Goal: Ask a question: Seek information or help from site administrators or community

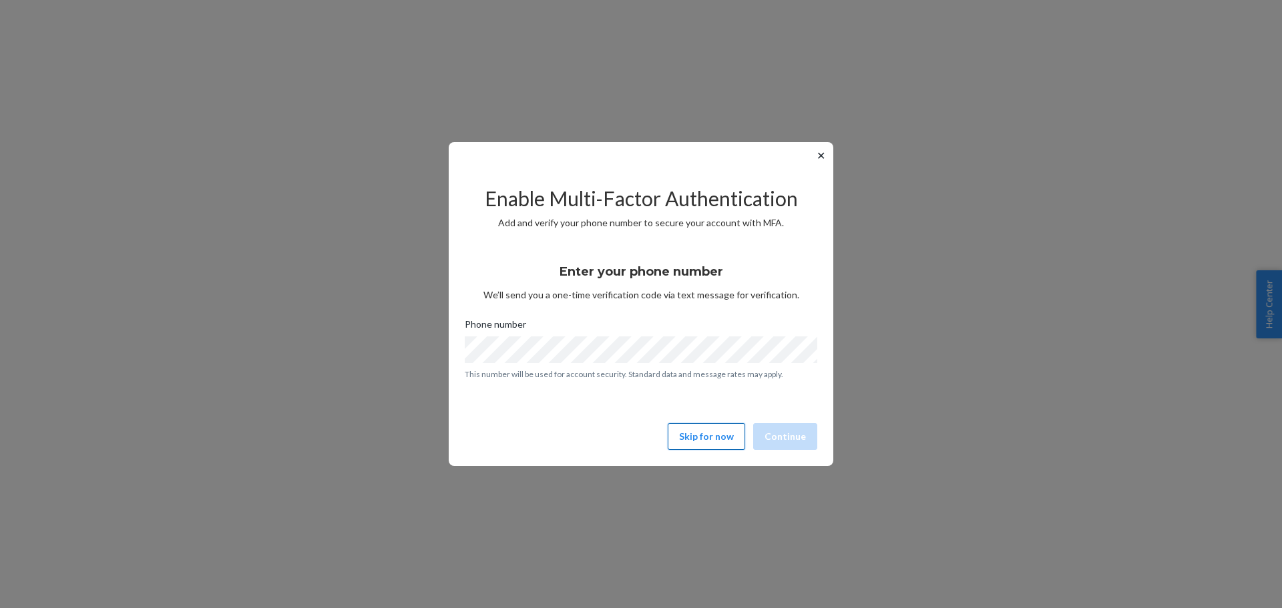
click at [716, 433] on button "Skip for now" at bounding box center [706, 436] width 77 height 27
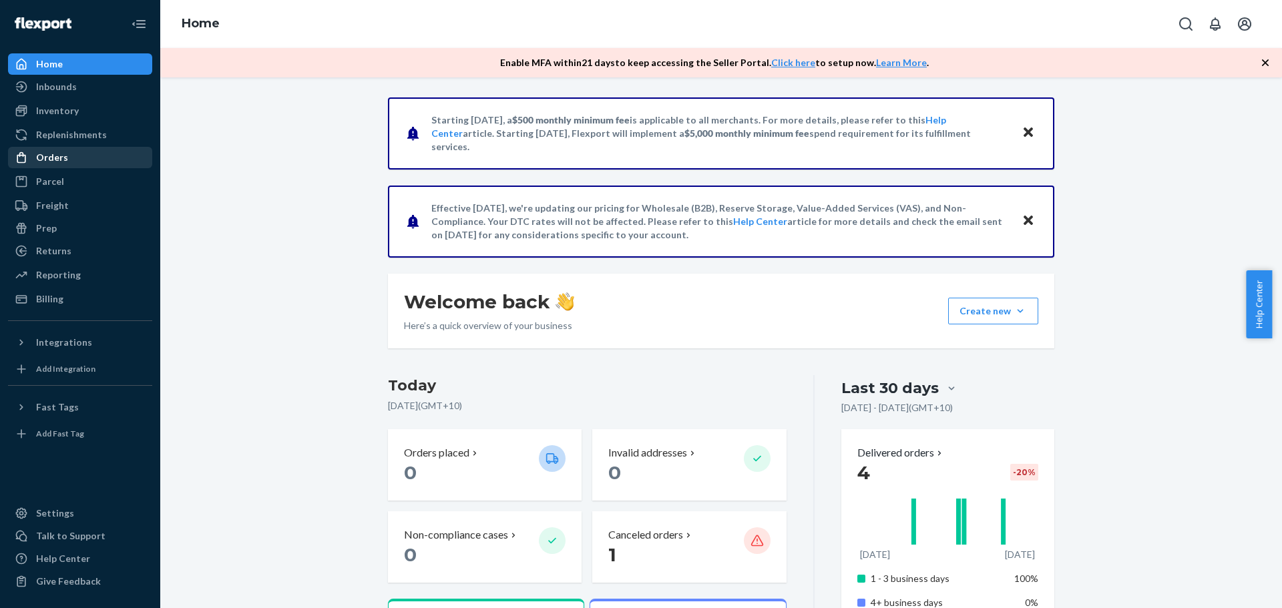
click at [63, 156] on div "Orders" at bounding box center [52, 157] width 32 height 13
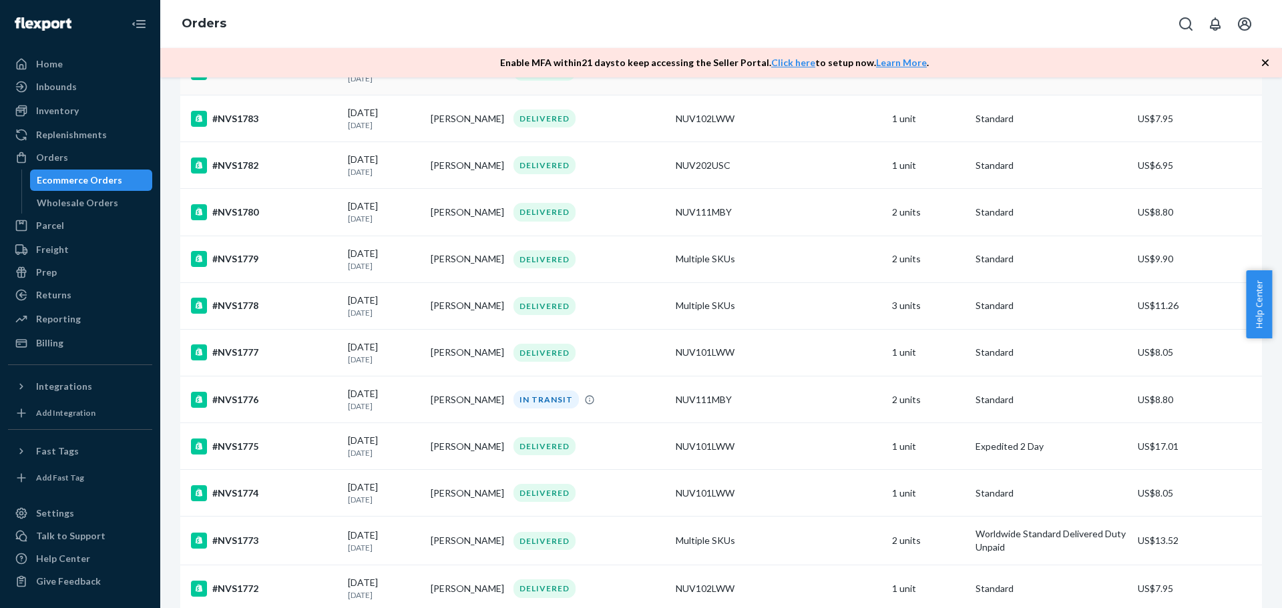
scroll to position [401, 0]
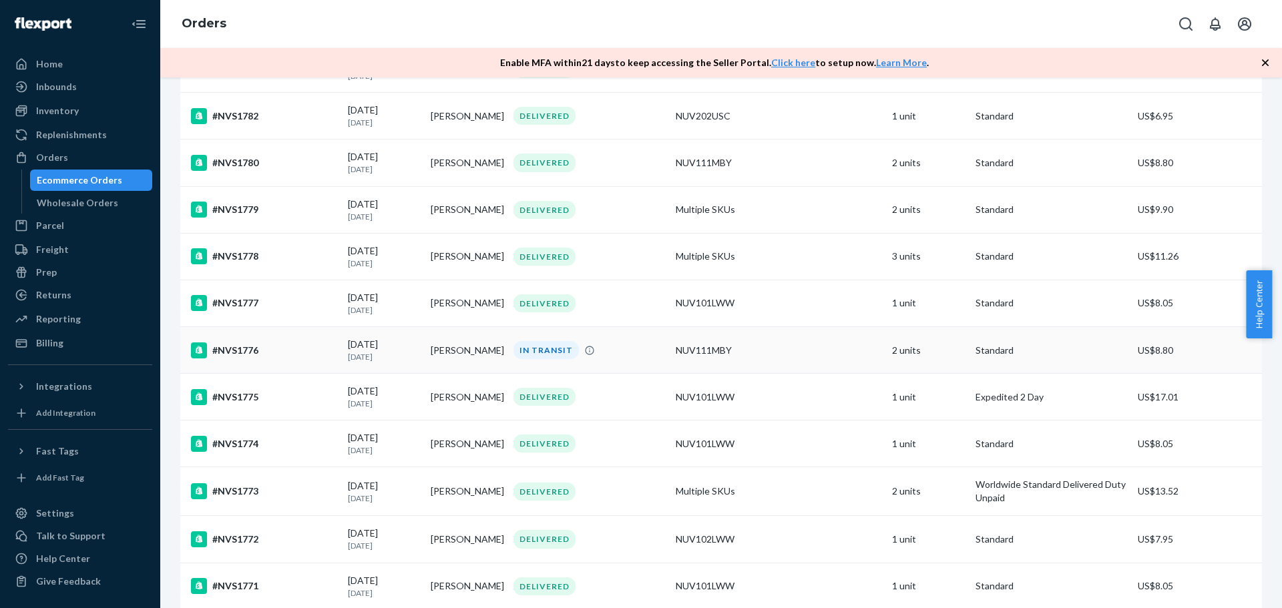
click at [475, 354] on td "[PERSON_NAME]" at bounding box center [466, 350] width 83 height 47
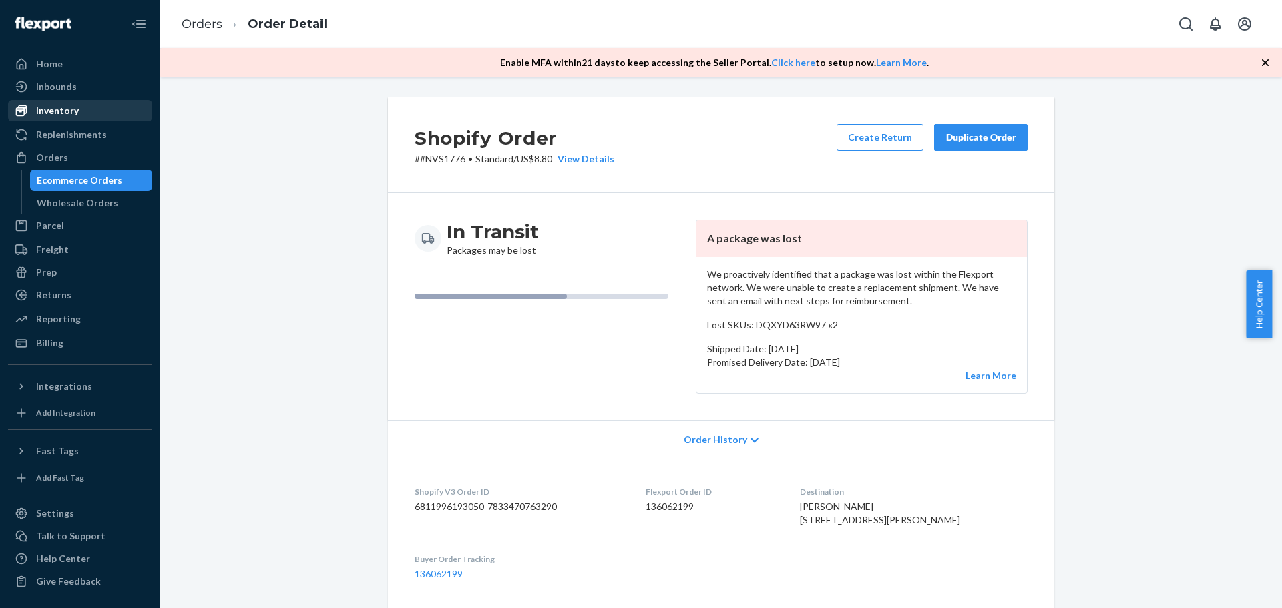
click at [64, 110] on div "Inventory" at bounding box center [57, 110] width 43 height 13
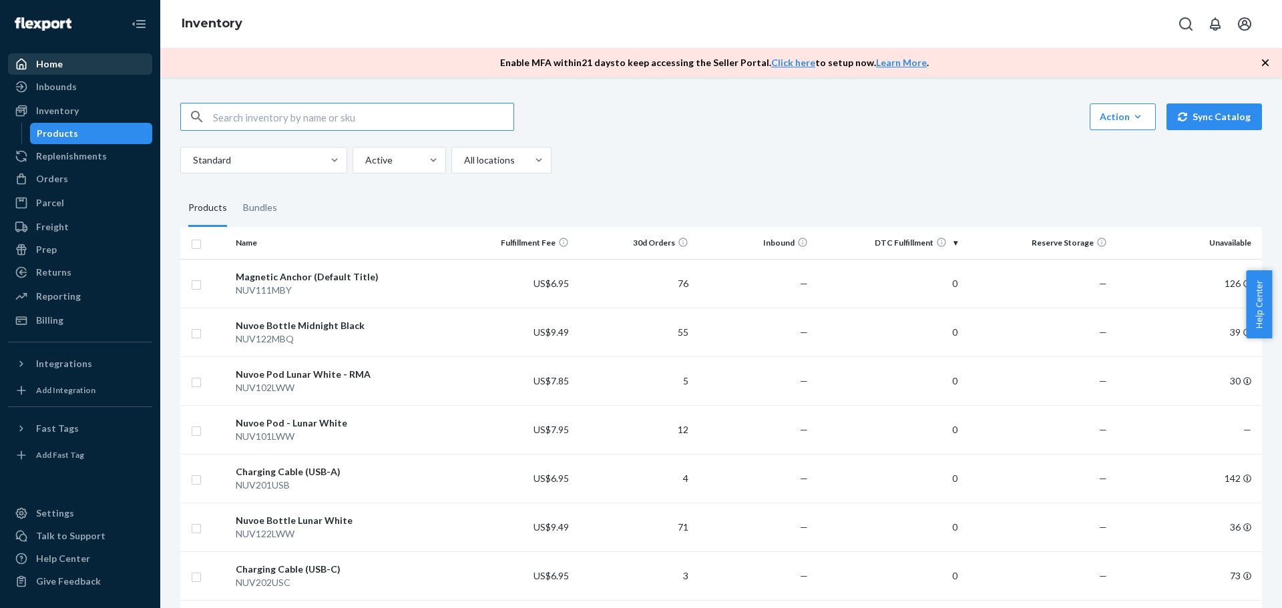
click at [49, 67] on div "Home" at bounding box center [49, 63] width 27 height 13
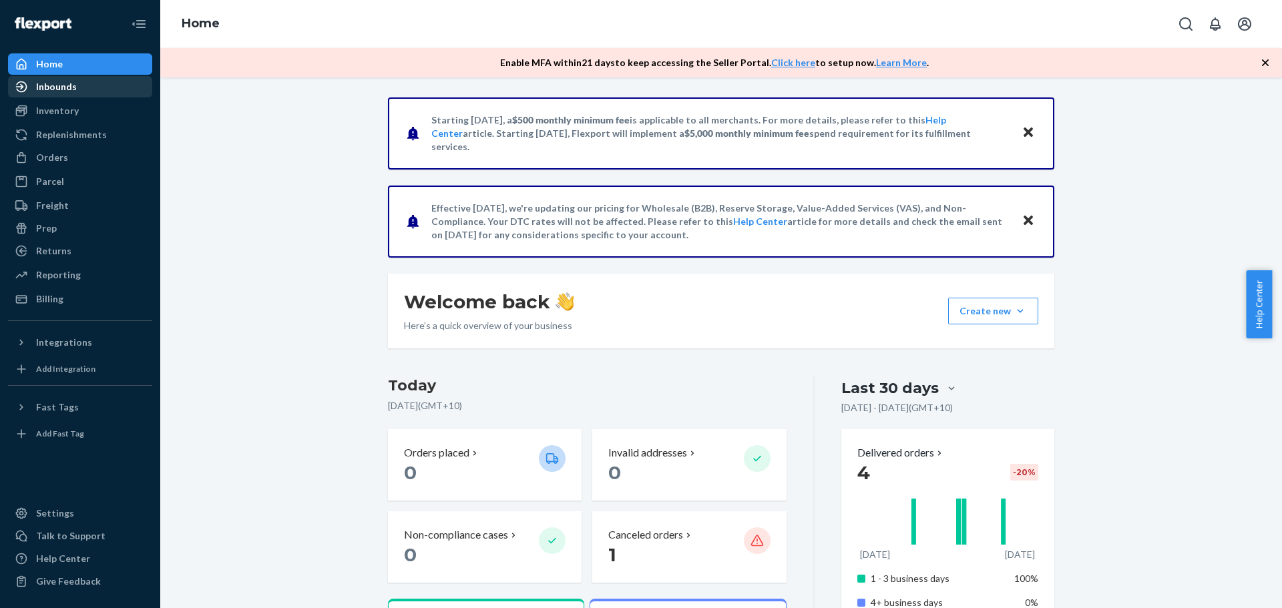
click at [65, 89] on div "Inbounds" at bounding box center [56, 86] width 41 height 13
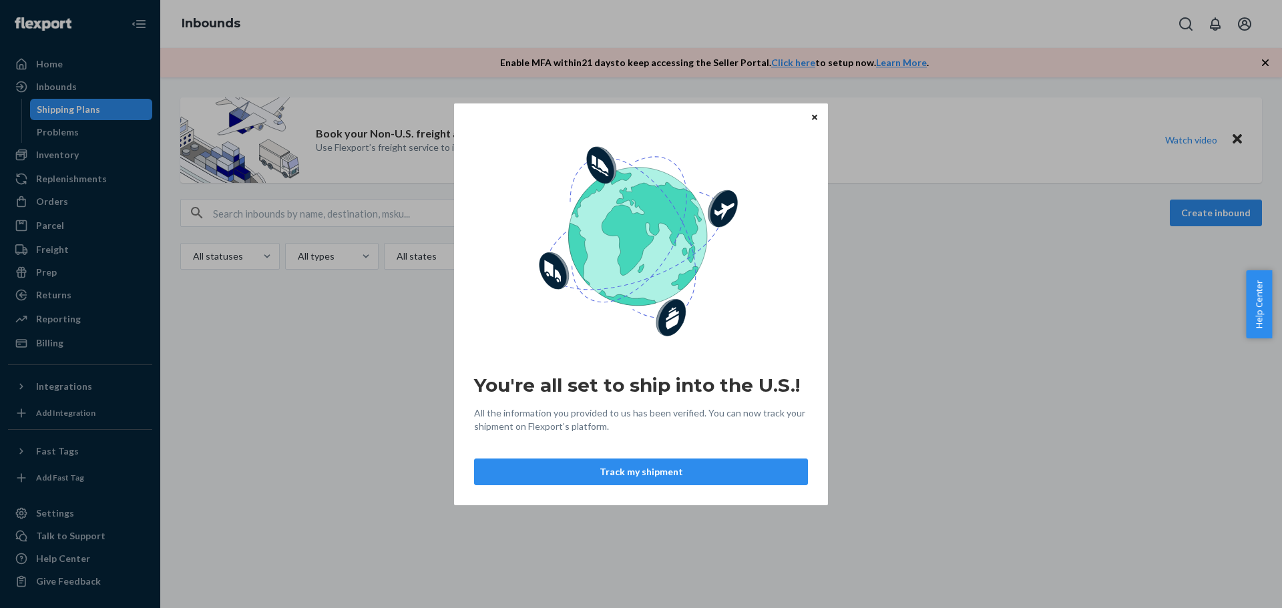
click at [819, 117] on button "Close" at bounding box center [814, 116] width 13 height 15
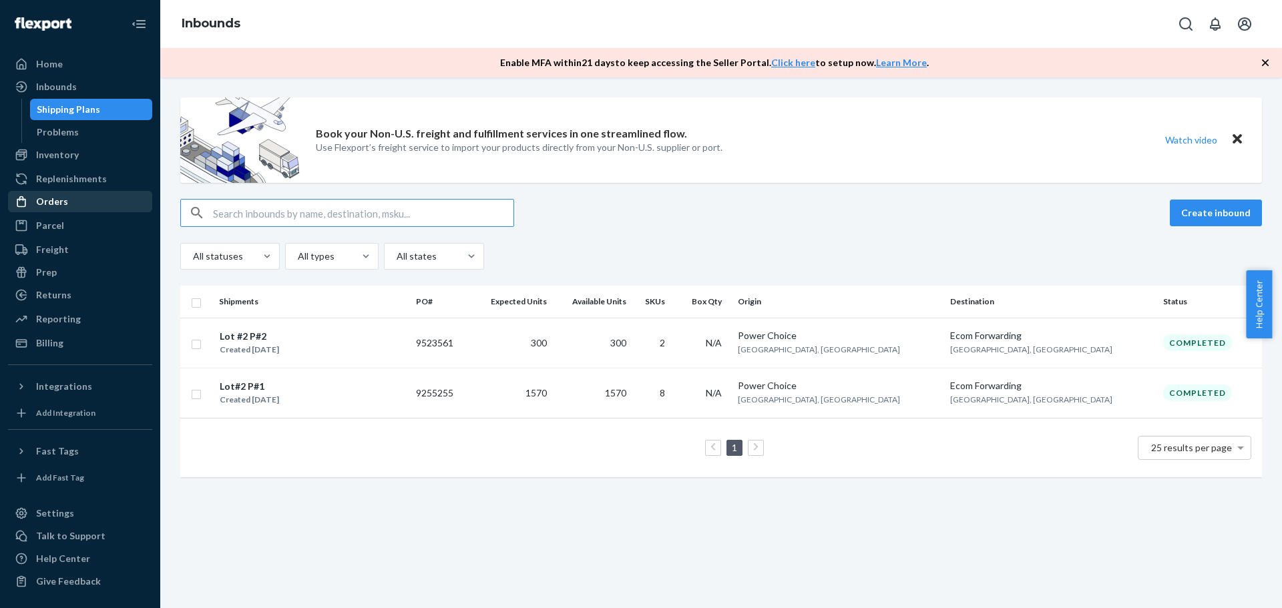
click at [55, 200] on div "Orders" at bounding box center [52, 201] width 32 height 13
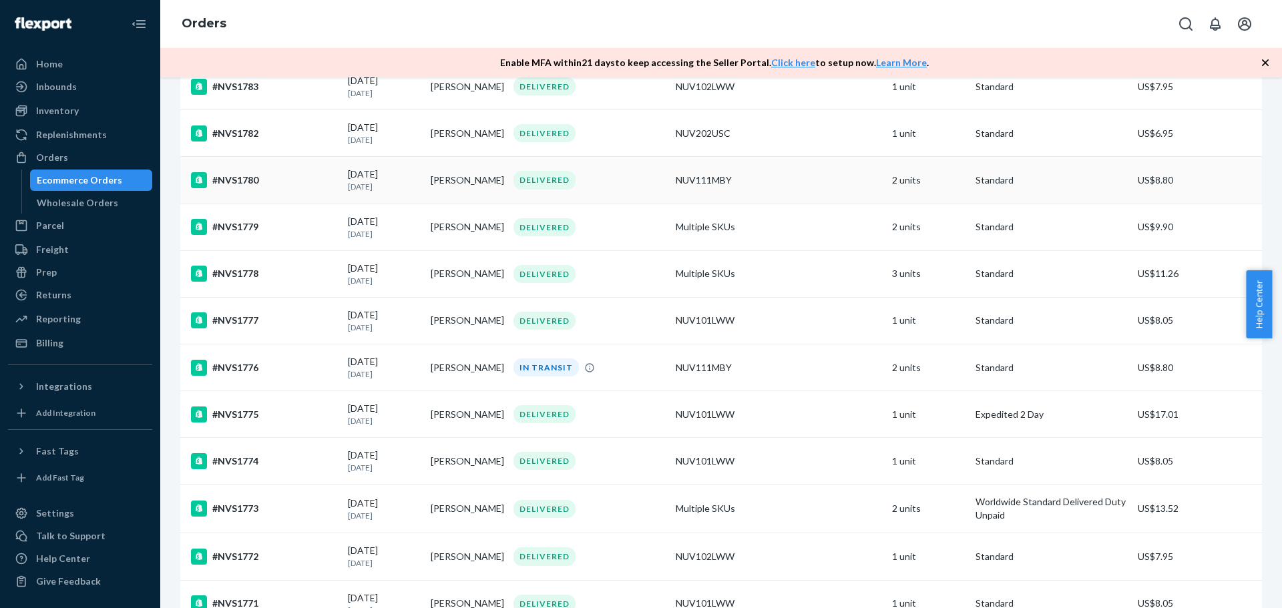
scroll to position [401, 0]
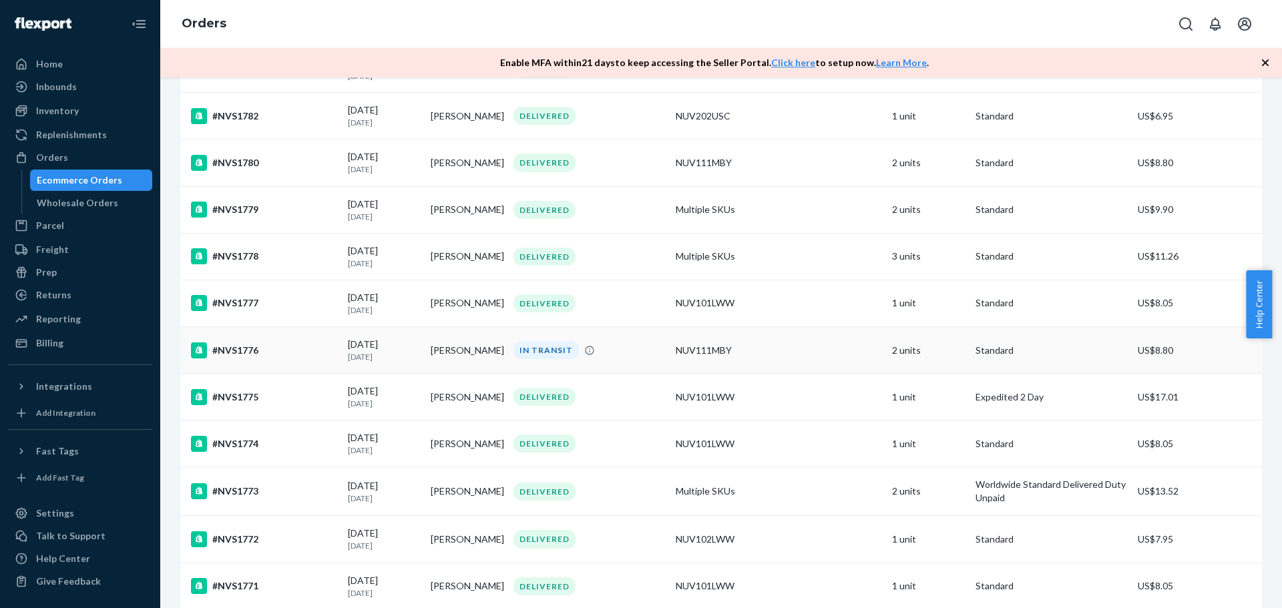
click at [778, 357] on div "NUV111MBY" at bounding box center [779, 350] width 206 height 13
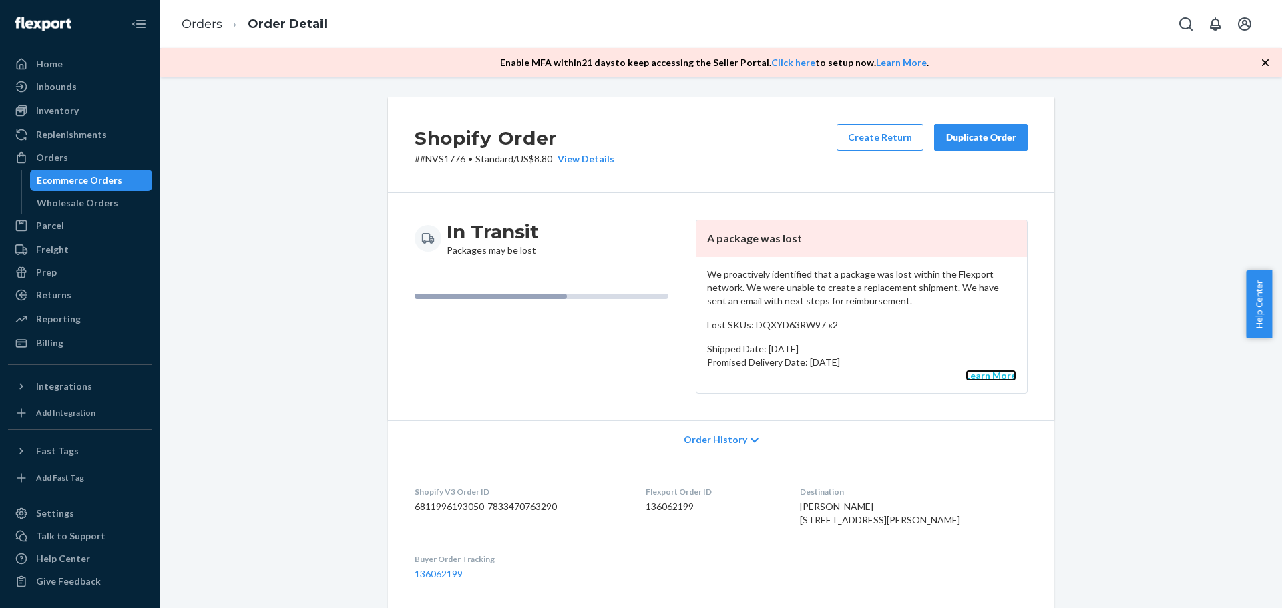
click at [988, 377] on link "Learn More" at bounding box center [990, 375] width 51 height 11
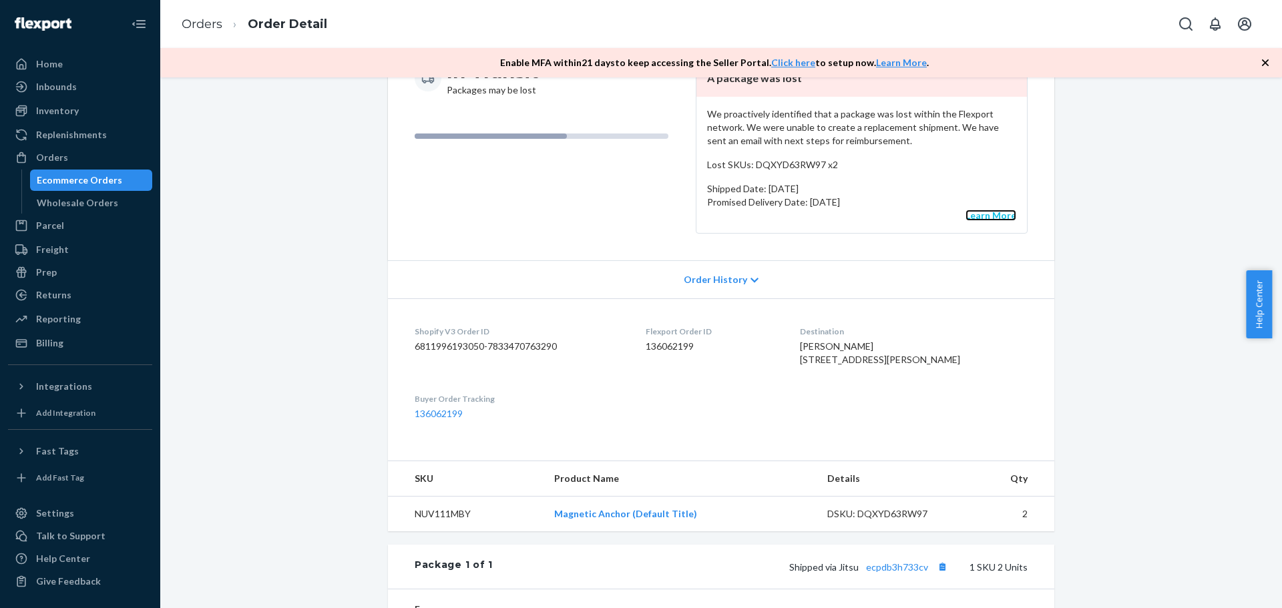
scroll to position [200, 0]
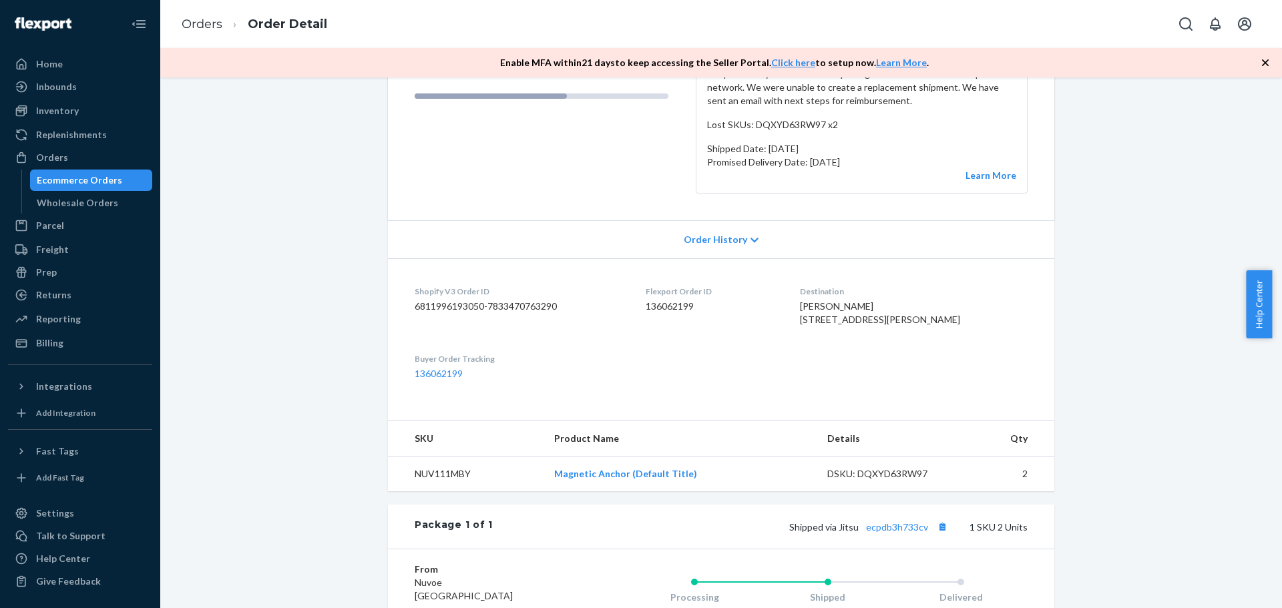
click at [729, 241] on span "Order History" at bounding box center [715, 239] width 63 height 13
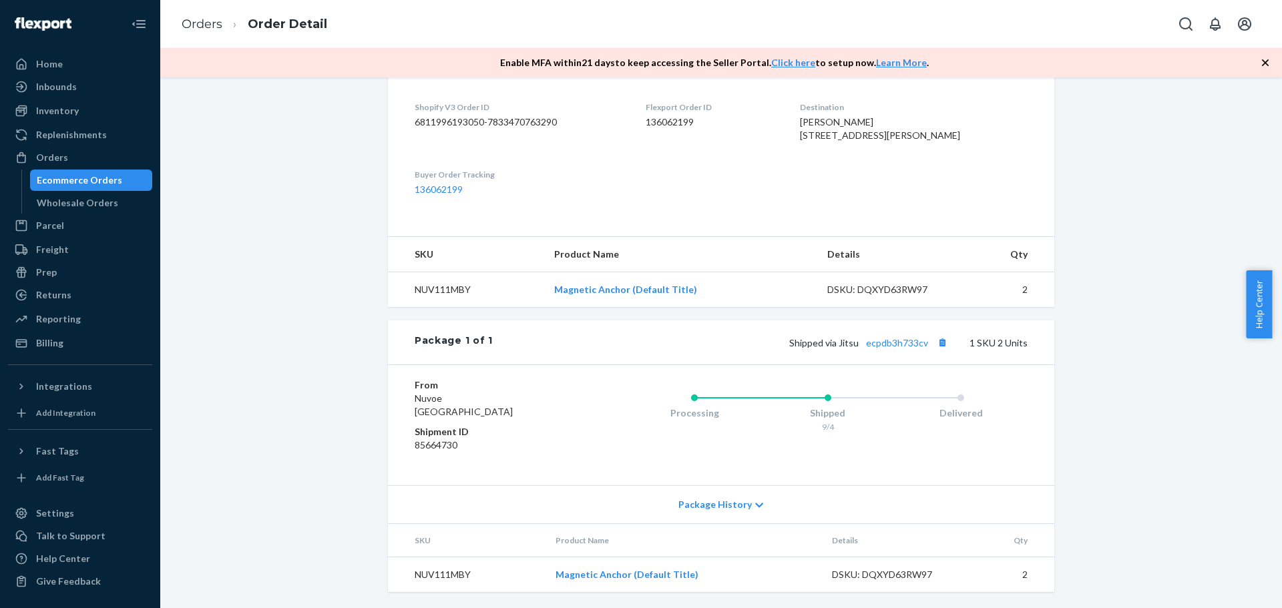
scroll to position [873, 0]
click at [59, 156] on div "Orders" at bounding box center [52, 157] width 32 height 13
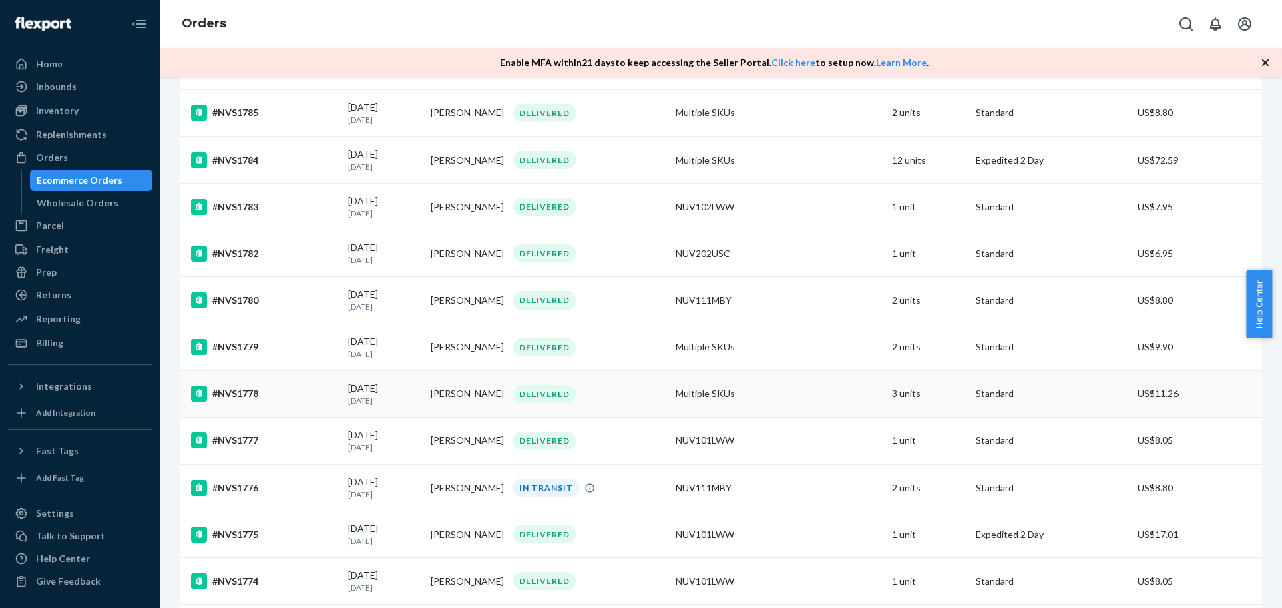
scroll to position [267, 0]
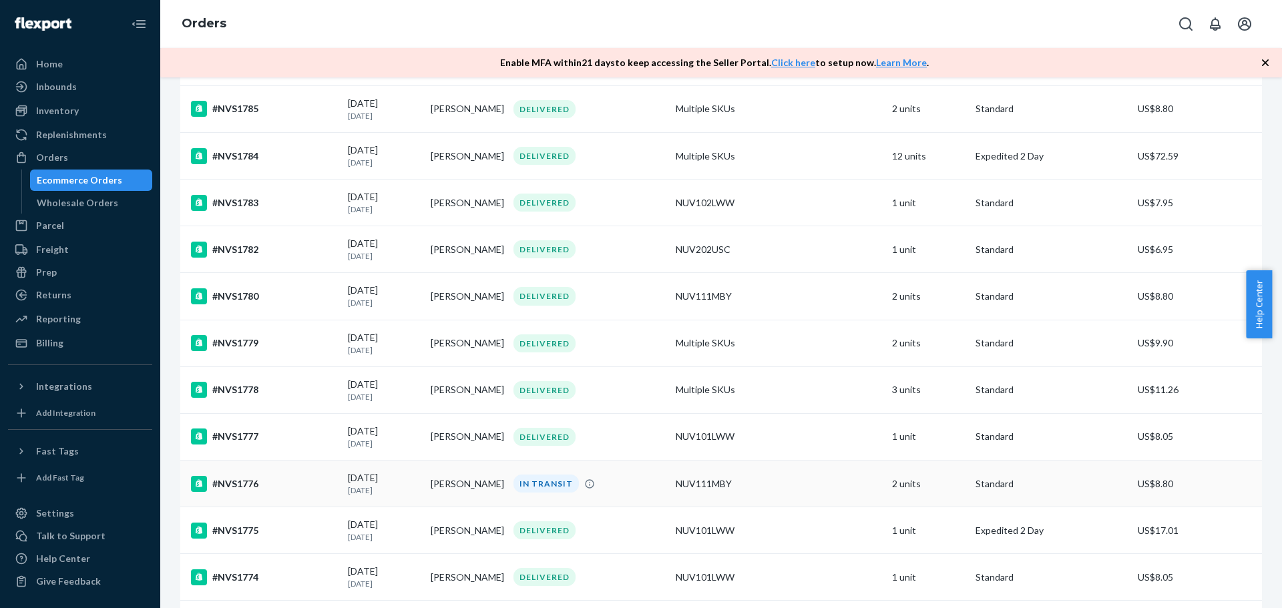
click at [399, 491] on p "[DATE]" at bounding box center [384, 490] width 72 height 11
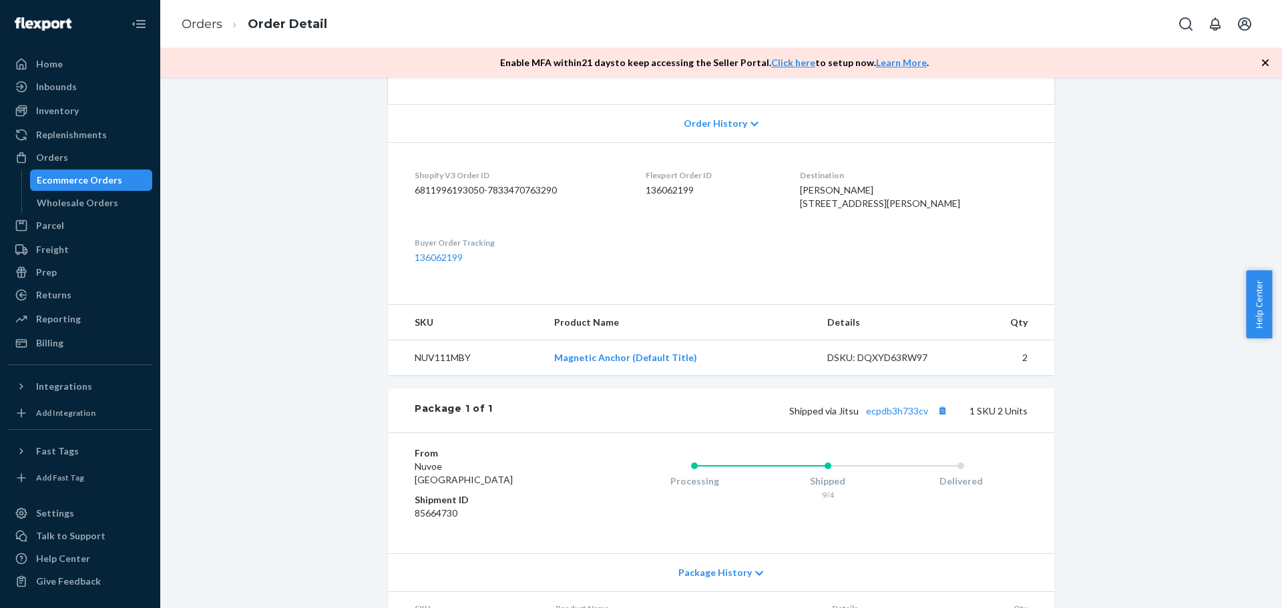
scroll to position [411, 0]
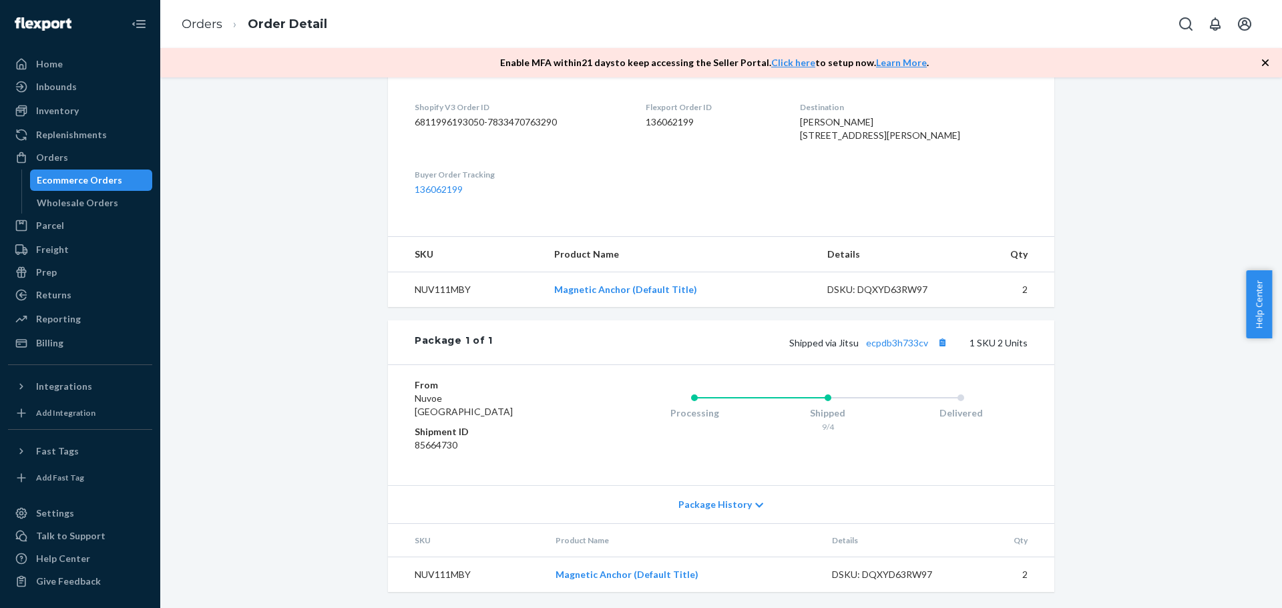
click at [719, 505] on span "Package History" at bounding box center [714, 504] width 73 height 13
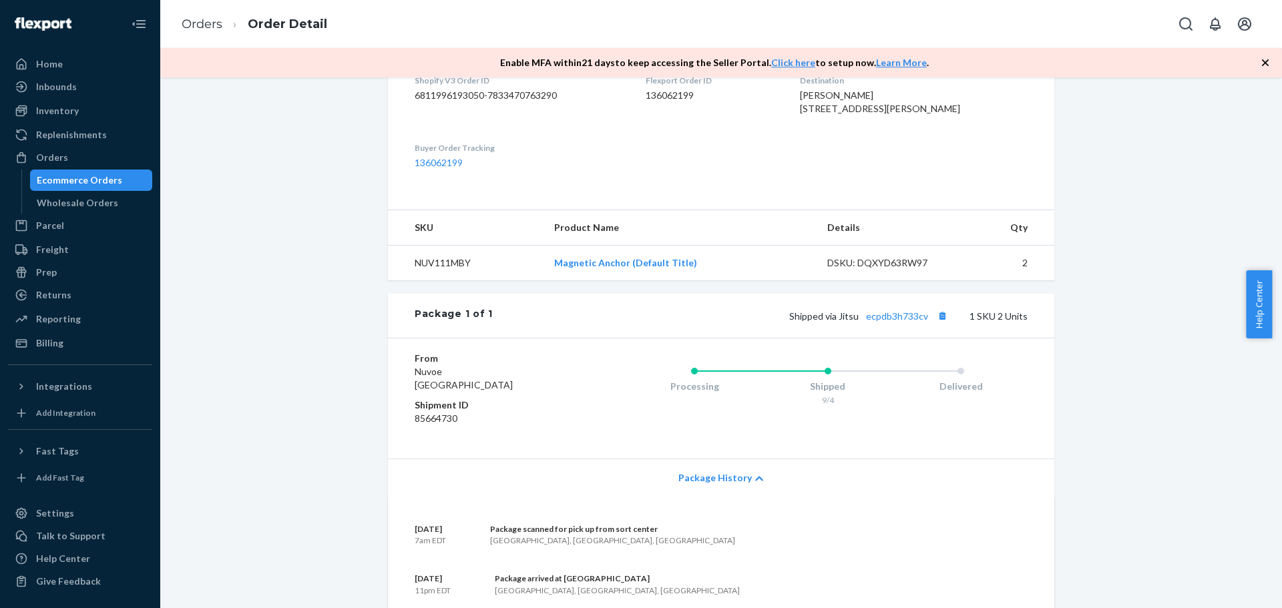
click at [718, 485] on span "Package History" at bounding box center [714, 477] width 73 height 13
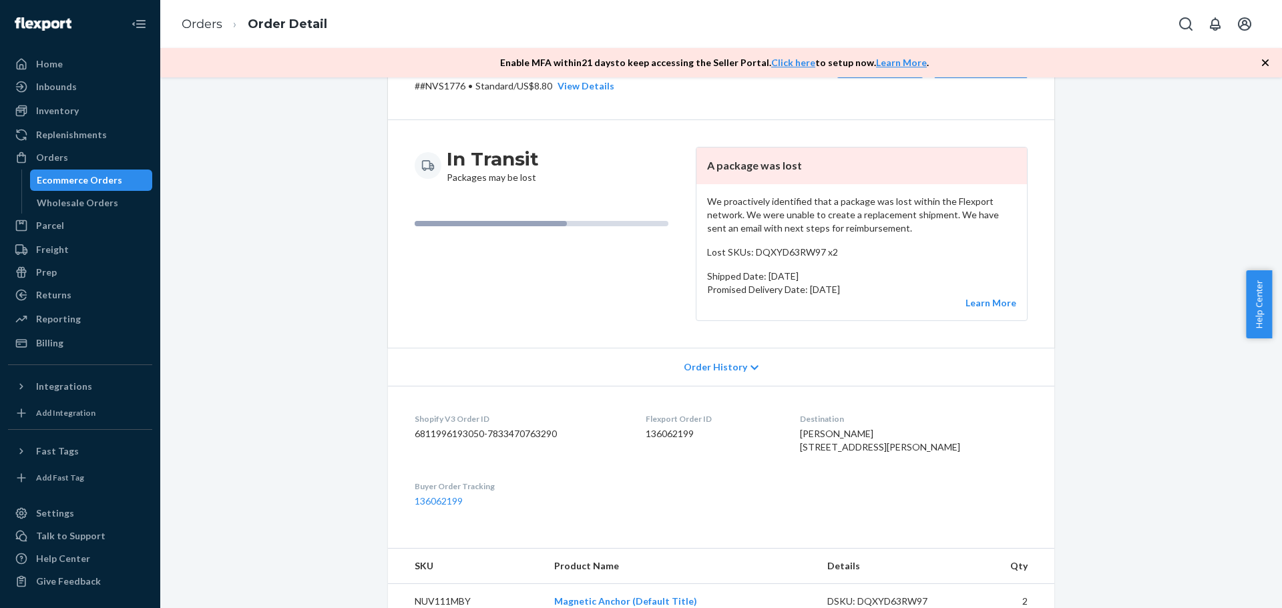
scroll to position [0, 0]
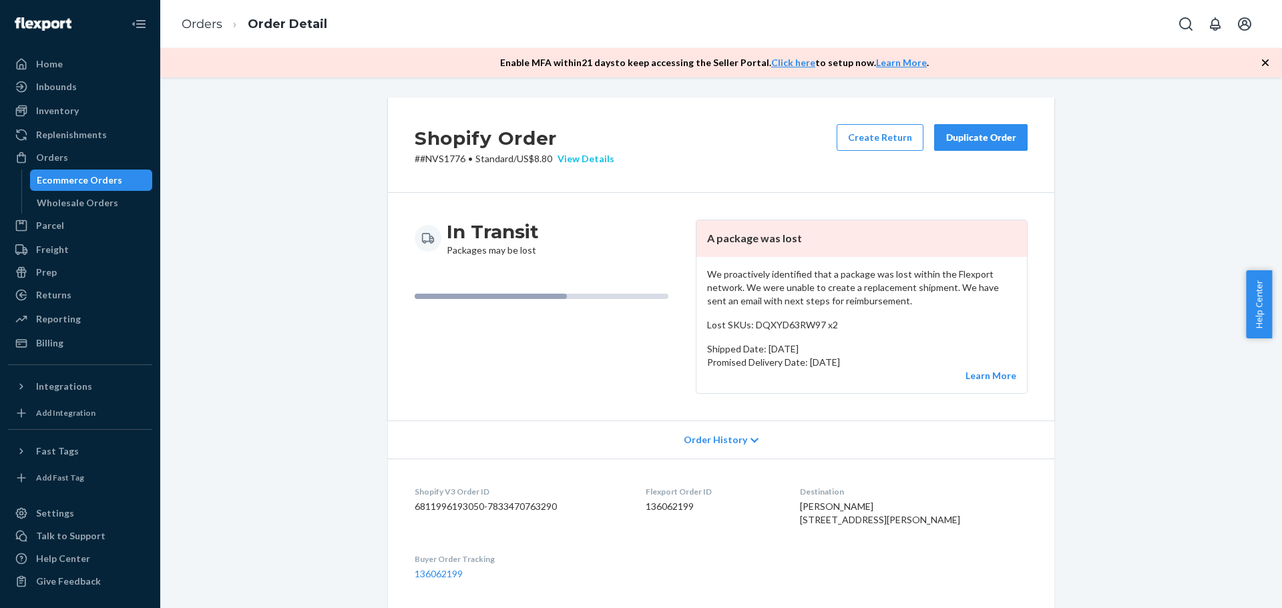
click at [573, 158] on div "View Details" at bounding box center [583, 158] width 62 height 13
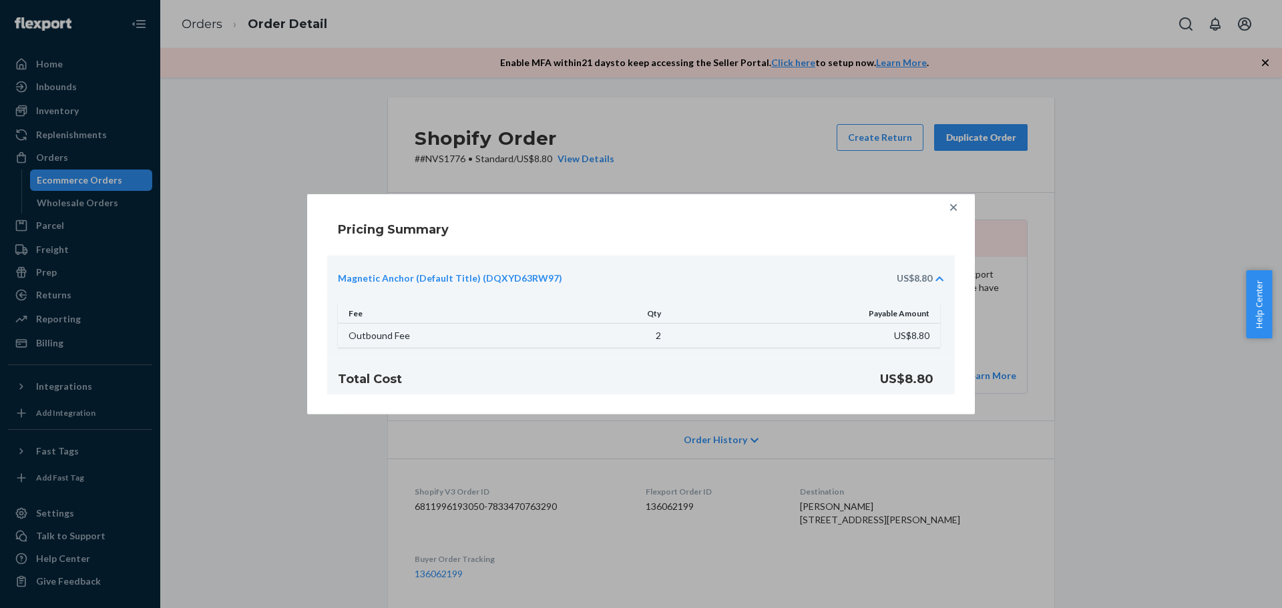
click at [951, 207] on icon at bounding box center [953, 206] width 13 height 13
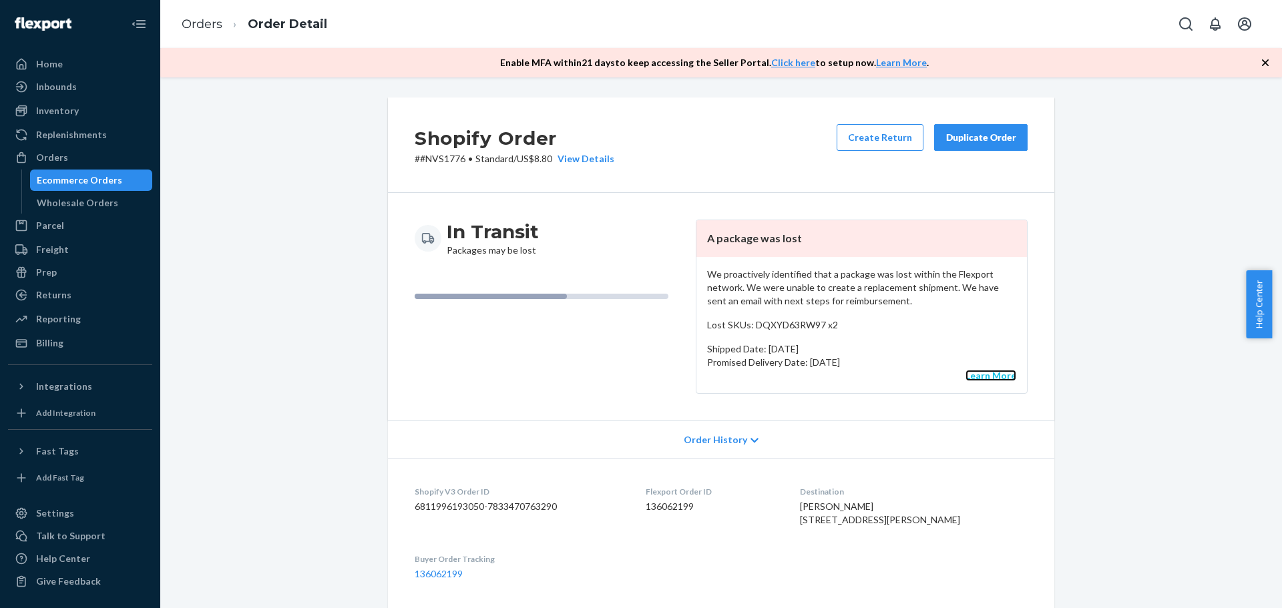
click at [986, 377] on link "Learn More" at bounding box center [990, 375] width 51 height 11
click at [1264, 294] on span "Help Center" at bounding box center [1259, 304] width 26 height 68
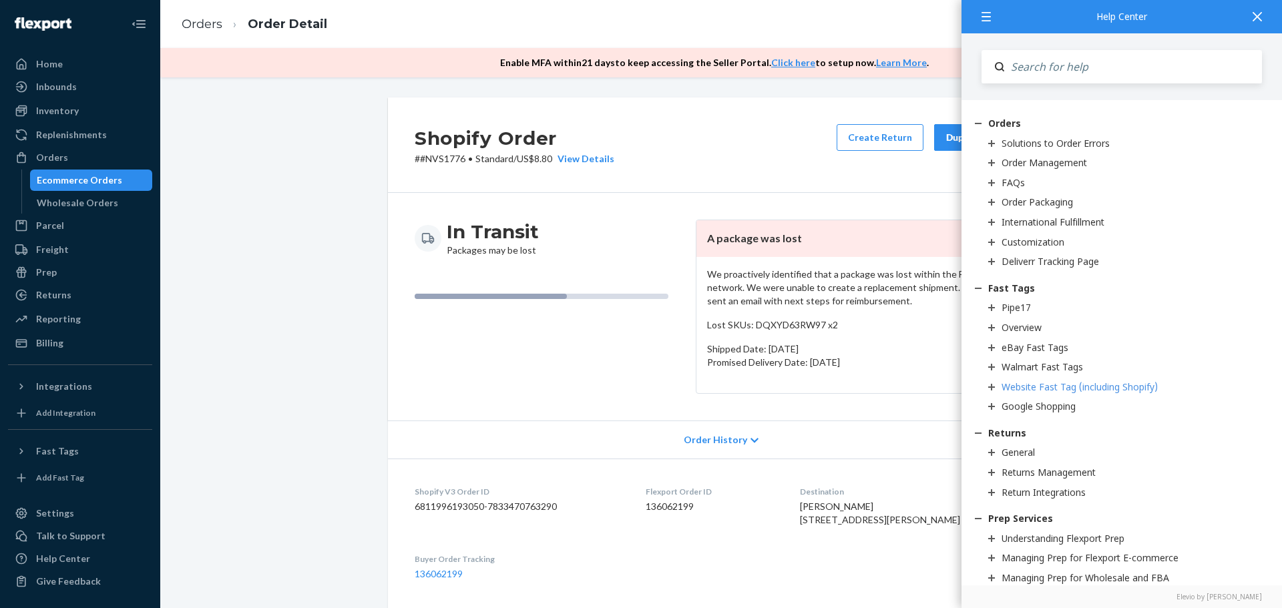
scroll to position [1598, 0]
click at [1058, 144] on div "Solutions to Order Errors" at bounding box center [1055, 146] width 108 height 13
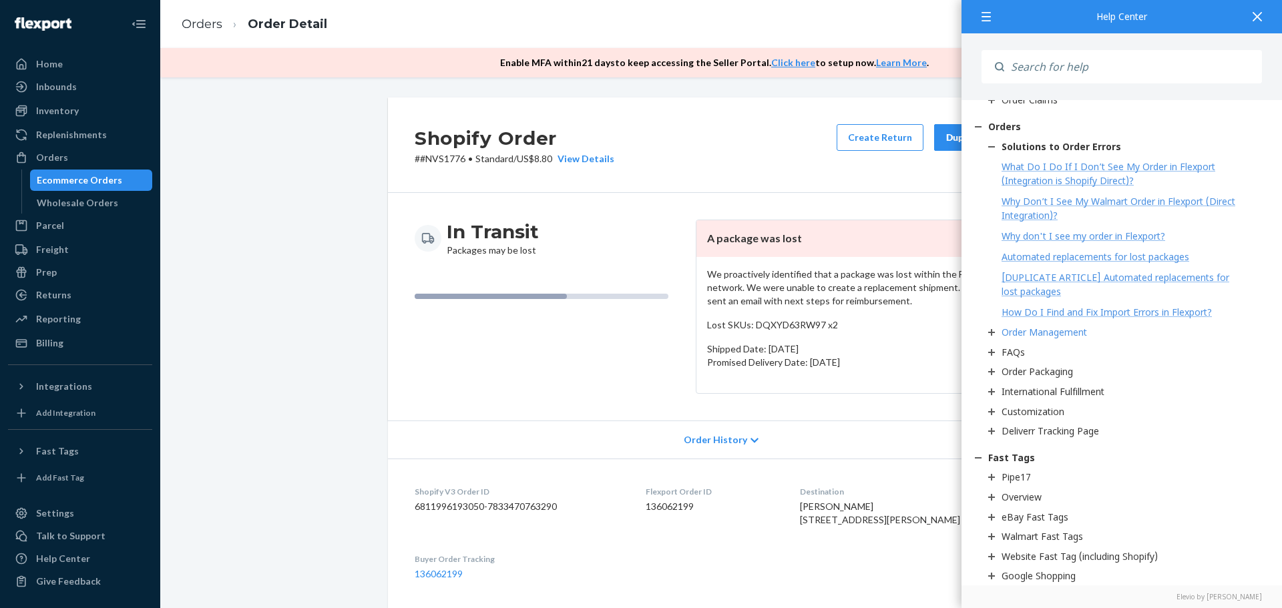
click at [992, 332] on icon at bounding box center [991, 332] width 7 height 7
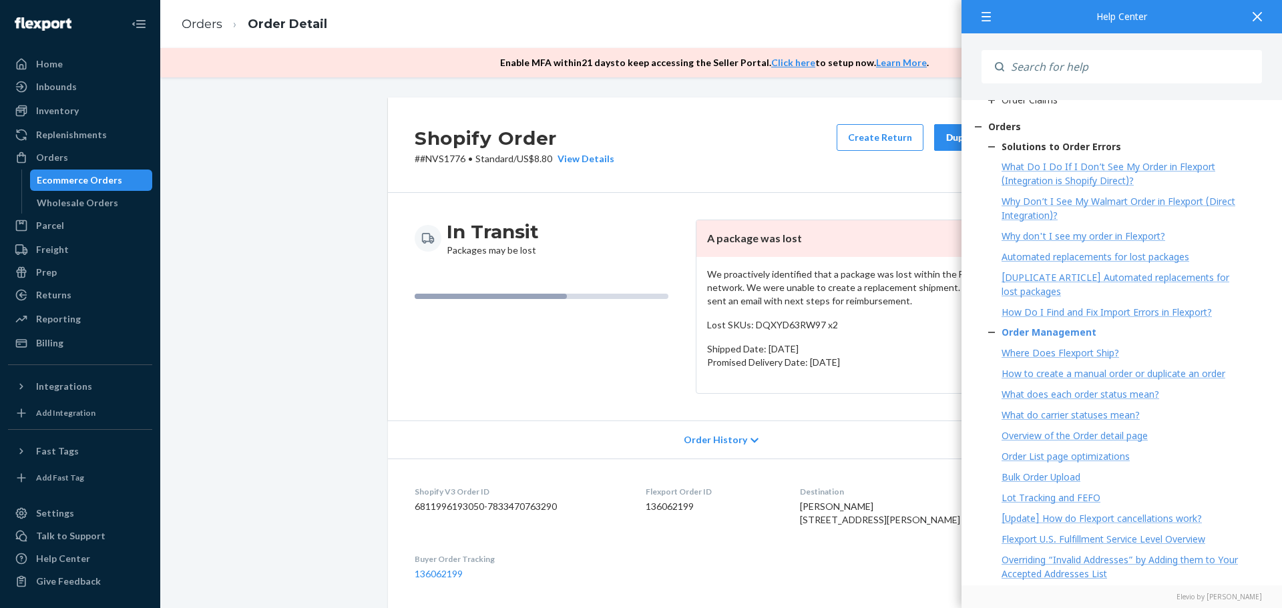
click at [992, 332] on icon at bounding box center [991, 332] width 7 height 7
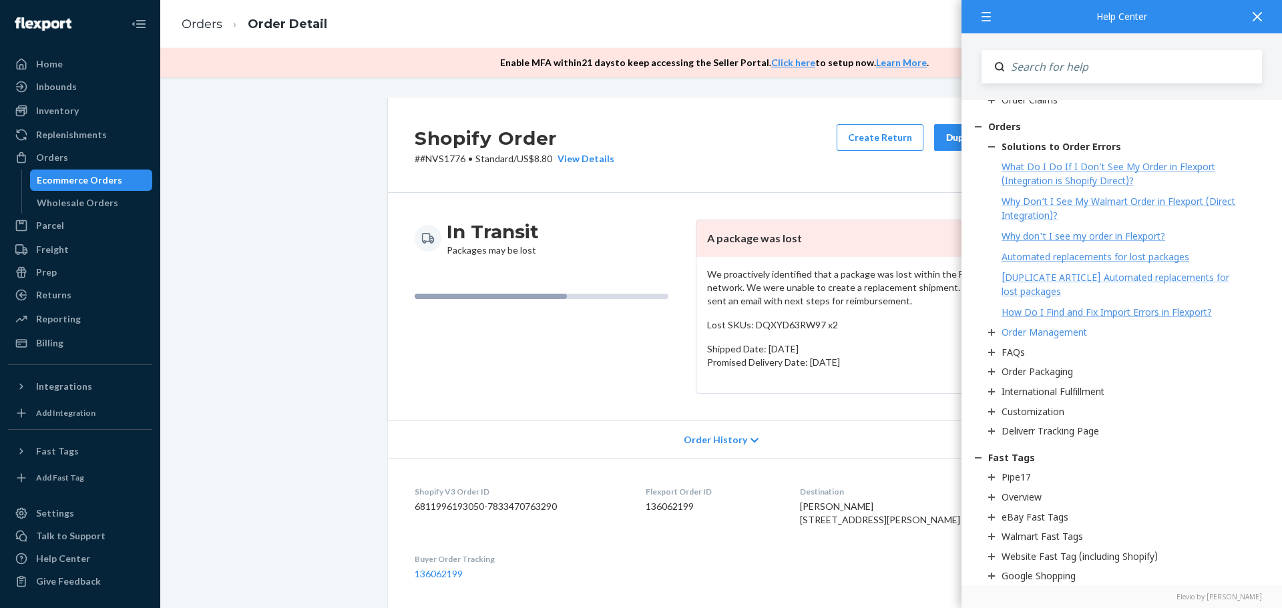
click at [1039, 67] on input "Search" at bounding box center [1133, 66] width 258 height 33
type input "reimburse"
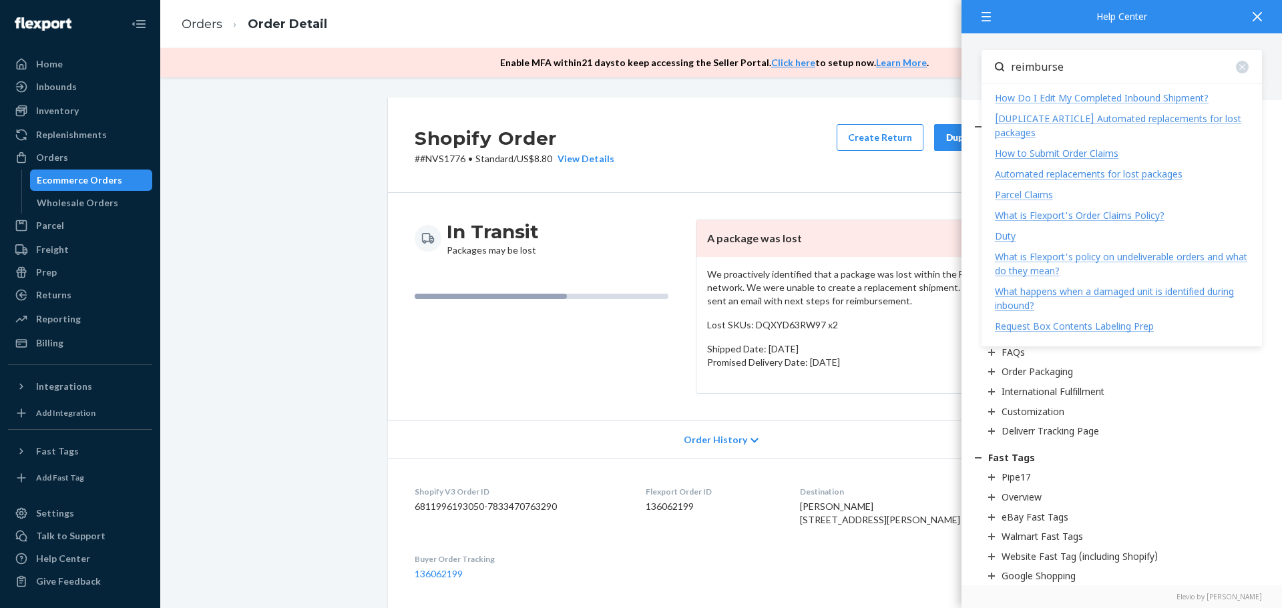
click at [1074, 152] on div "How to Submit Order Claims" at bounding box center [1057, 153] width 124 height 13
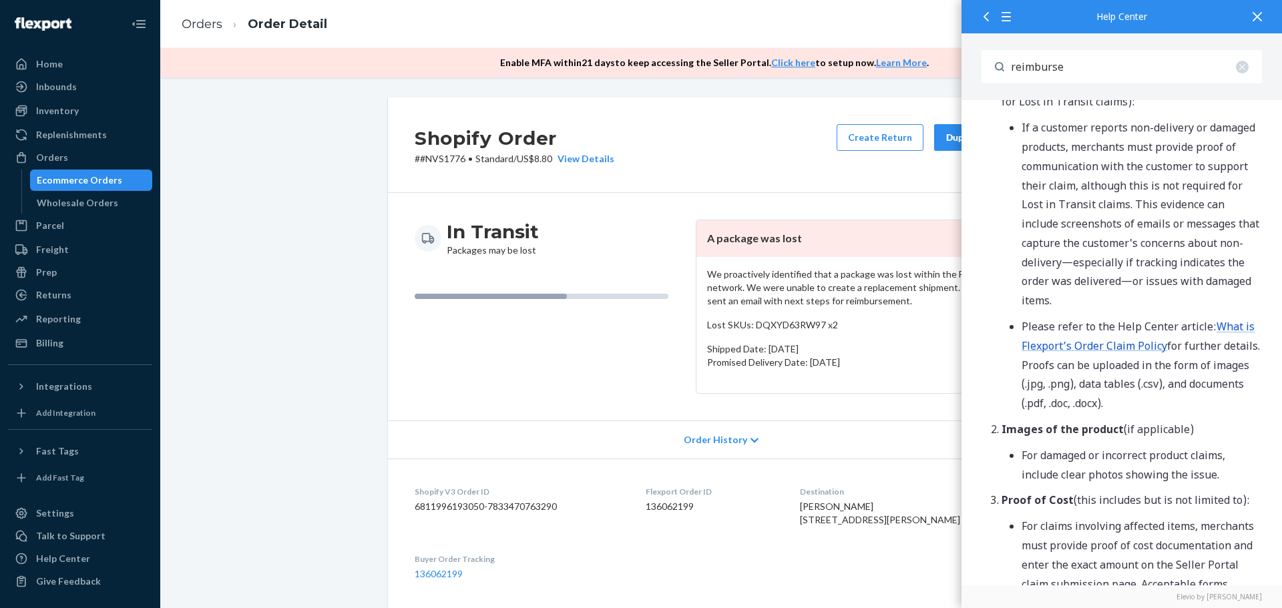
scroll to position [1936, 0]
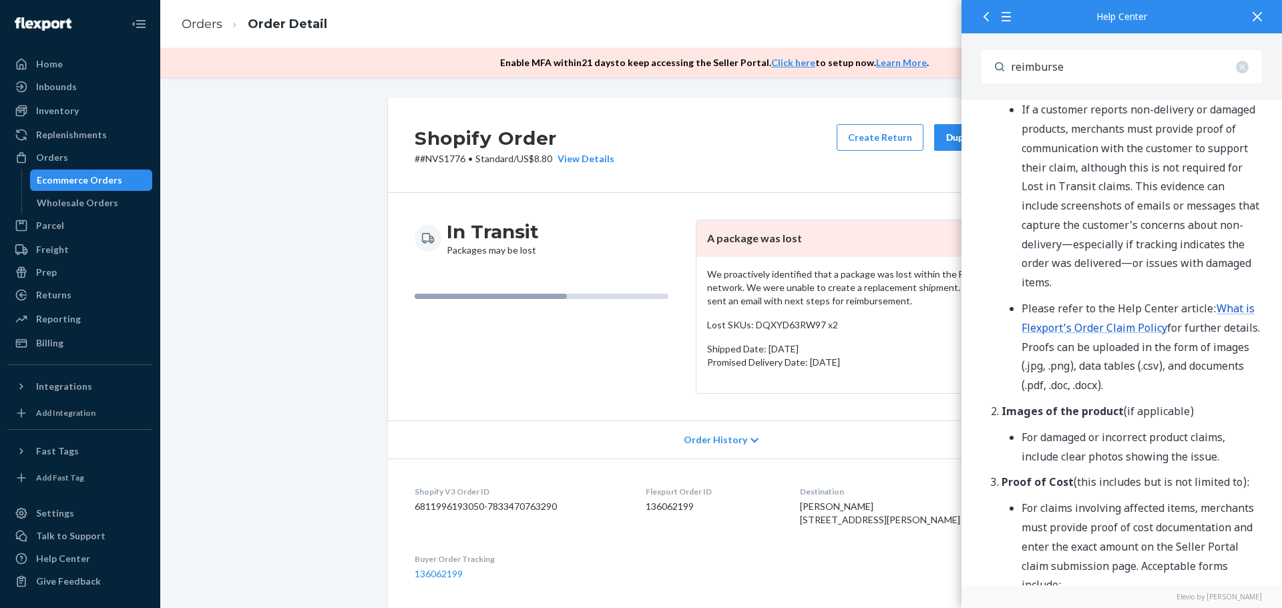
click at [782, 168] on div "Shopify Order # #NVS1776 • Standard / US$8.80 View Details Create Return Duplic…" at bounding box center [721, 144] width 666 height 95
click at [730, 144] on div "Shopify Order # #NVS1776 • Standard / US$8.80 View Details Create Return Duplic…" at bounding box center [721, 144] width 666 height 95
click at [1258, 8] on div at bounding box center [1256, 16] width 29 height 33
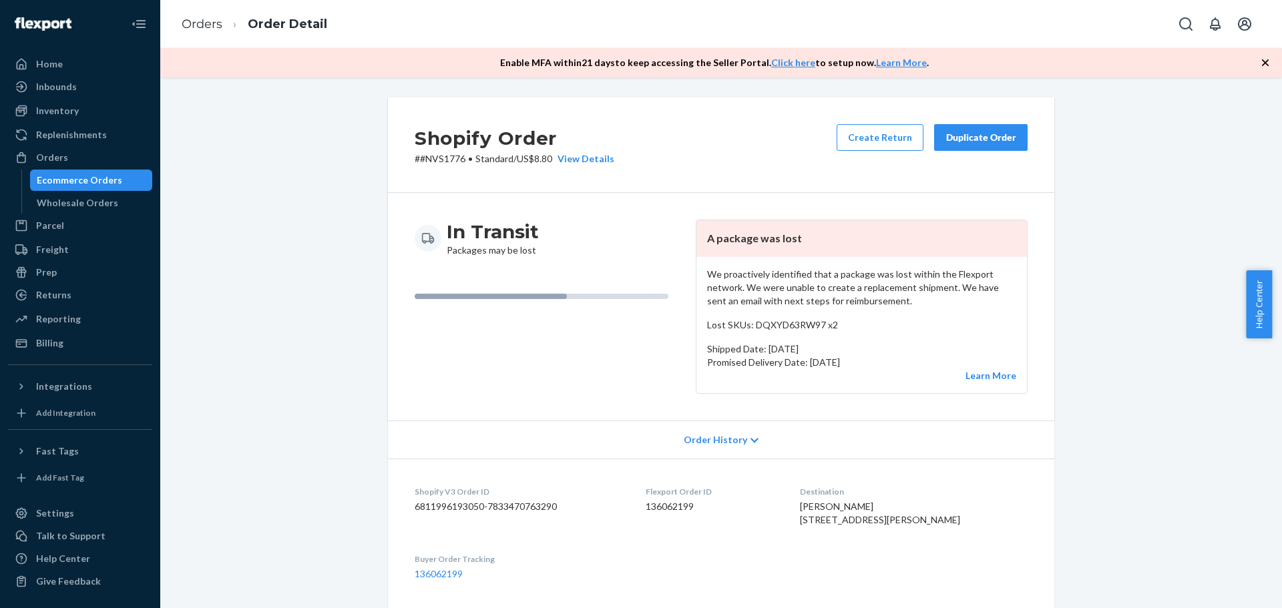
click at [714, 164] on div "Shopify Order # #NVS1776 • Standard / US$8.80 View Details Create Return Duplic…" at bounding box center [721, 144] width 666 height 95
click at [866, 137] on button "Create Return" at bounding box center [879, 137] width 87 height 27
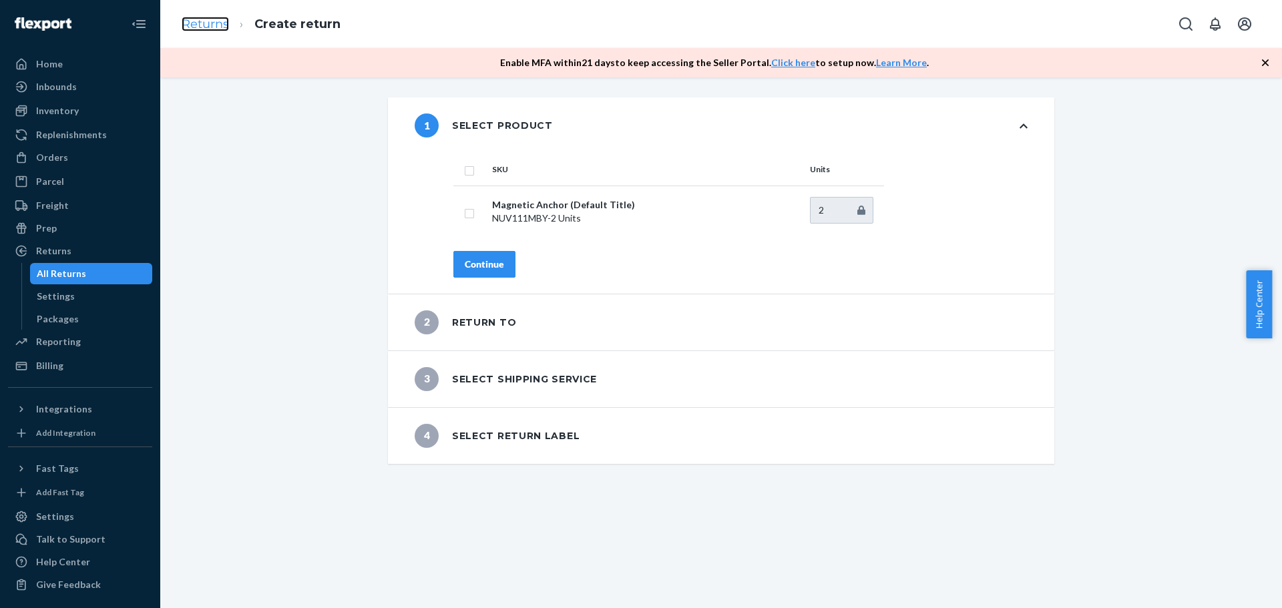
click at [192, 21] on link "Returns" at bounding box center [205, 24] width 47 height 15
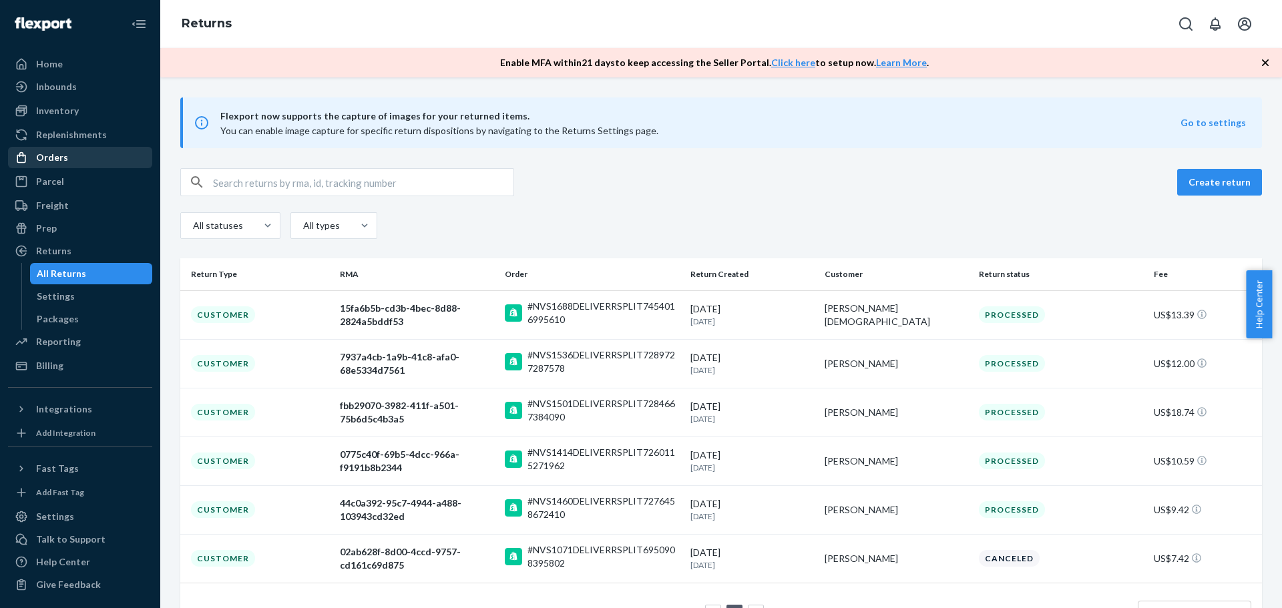
click at [46, 158] on div "Orders" at bounding box center [52, 157] width 32 height 13
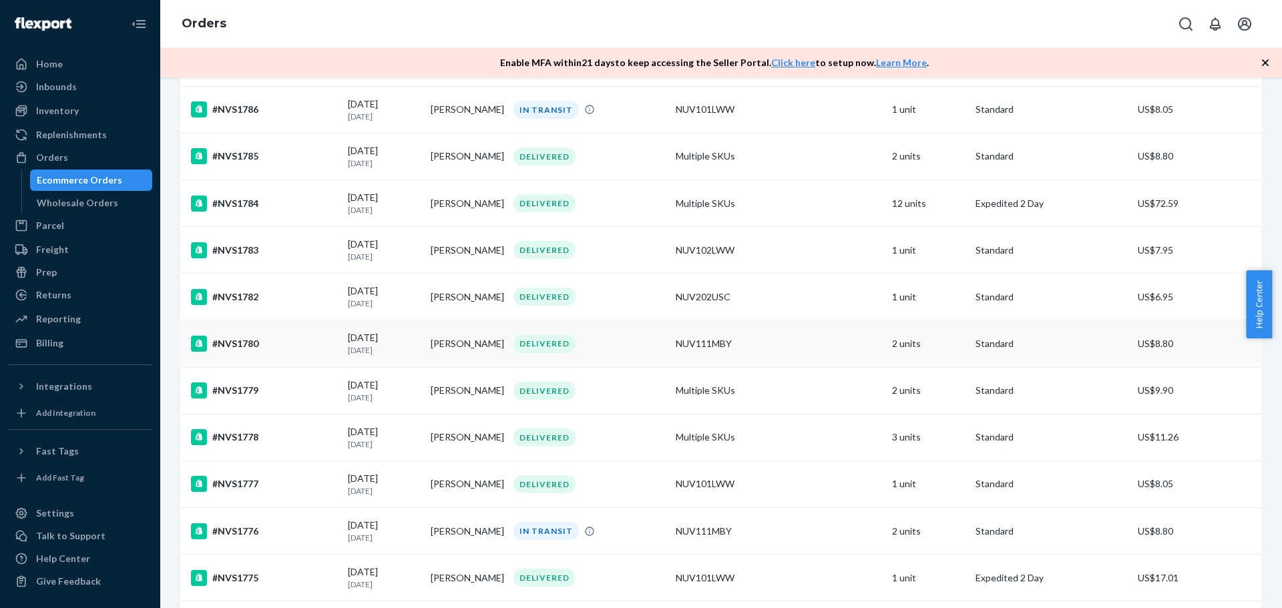
scroll to position [267, 0]
click at [455, 493] on td "[PERSON_NAME]" at bounding box center [466, 484] width 83 height 47
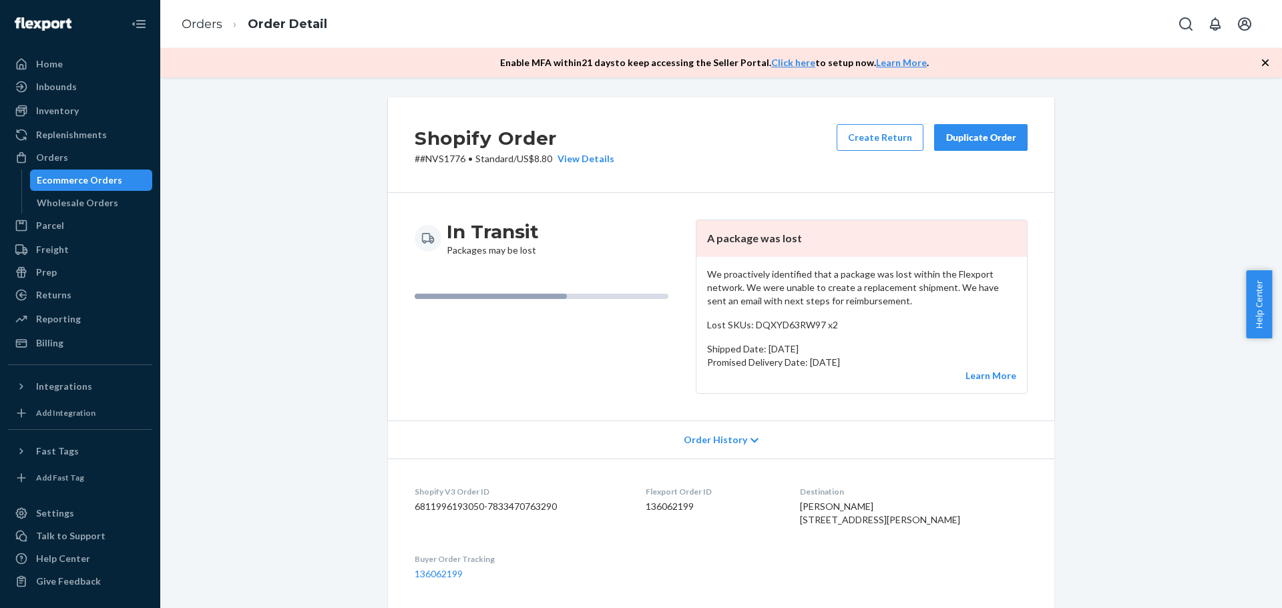
click at [1253, 304] on span "Help Center" at bounding box center [1259, 304] width 26 height 68
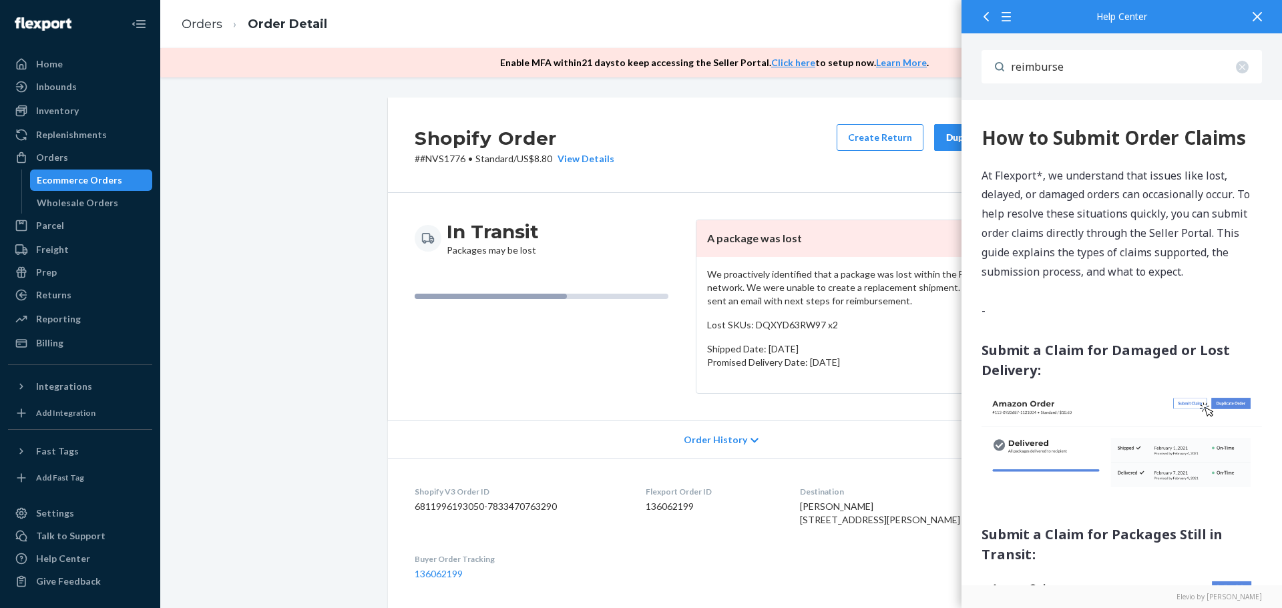
click at [979, 12] on div at bounding box center [983, 16] width 24 height 33
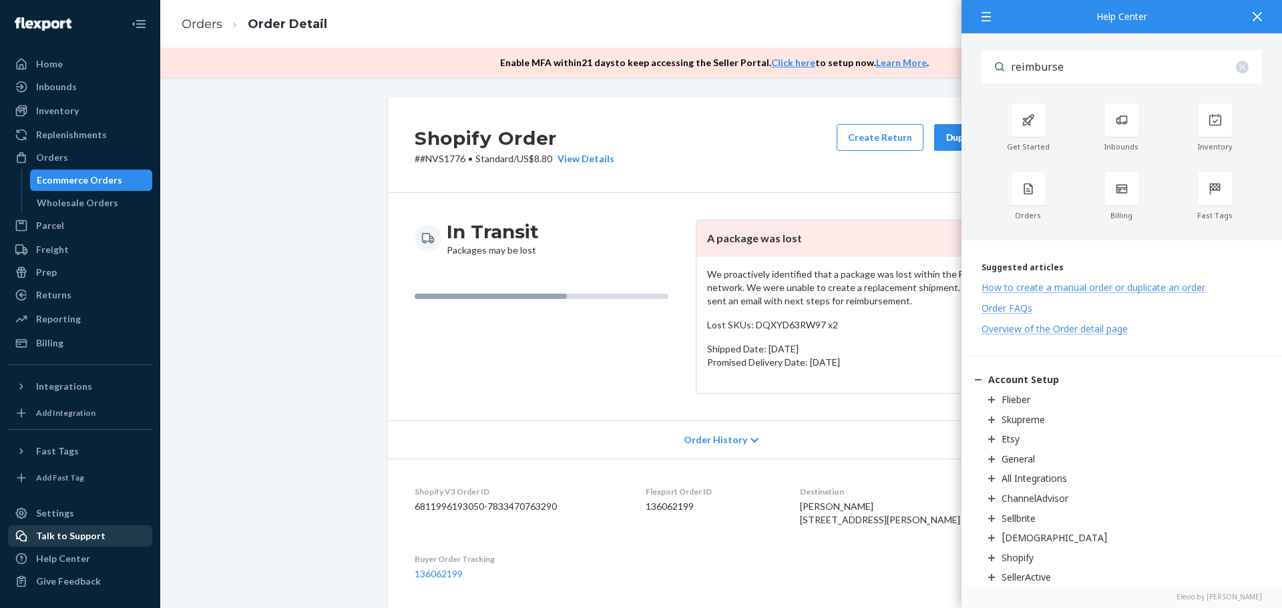
click at [62, 538] on div "Talk to Support" at bounding box center [70, 535] width 69 height 13
click at [1258, 16] on icon at bounding box center [1256, 16] width 9 height 9
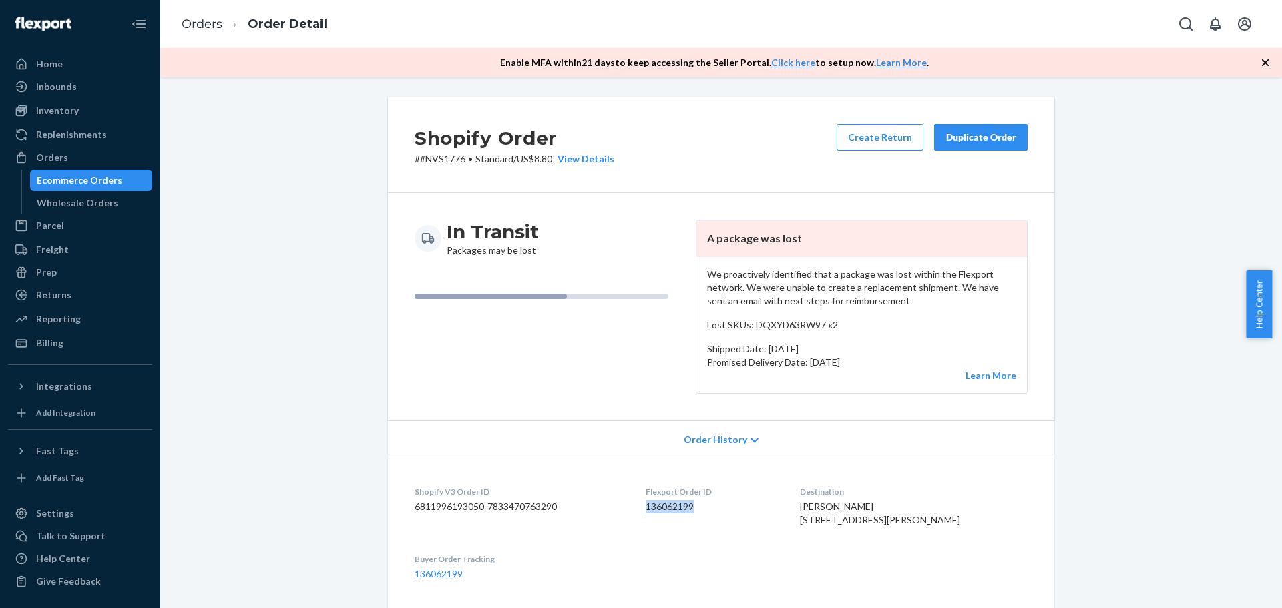
drag, startPoint x: 664, startPoint y: 507, endPoint x: 732, endPoint y: 505, distance: 67.4
click at [732, 505] on dd "136062199" at bounding box center [713, 506] width 134 height 13
copy dd "136062199"
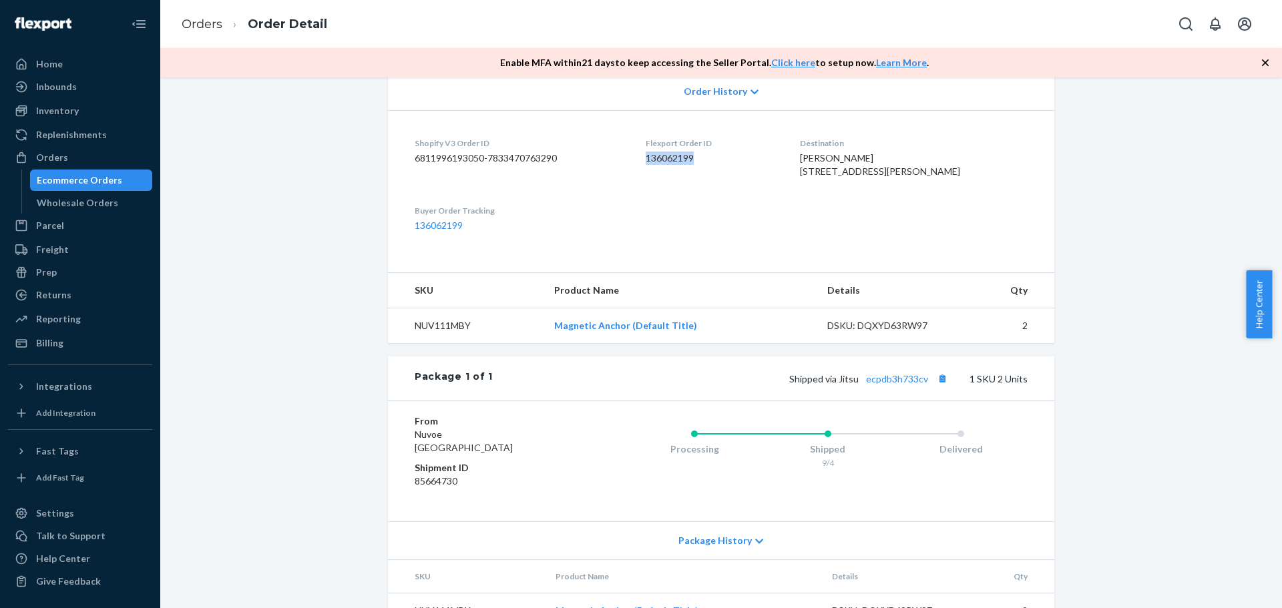
scroll to position [401, 0]
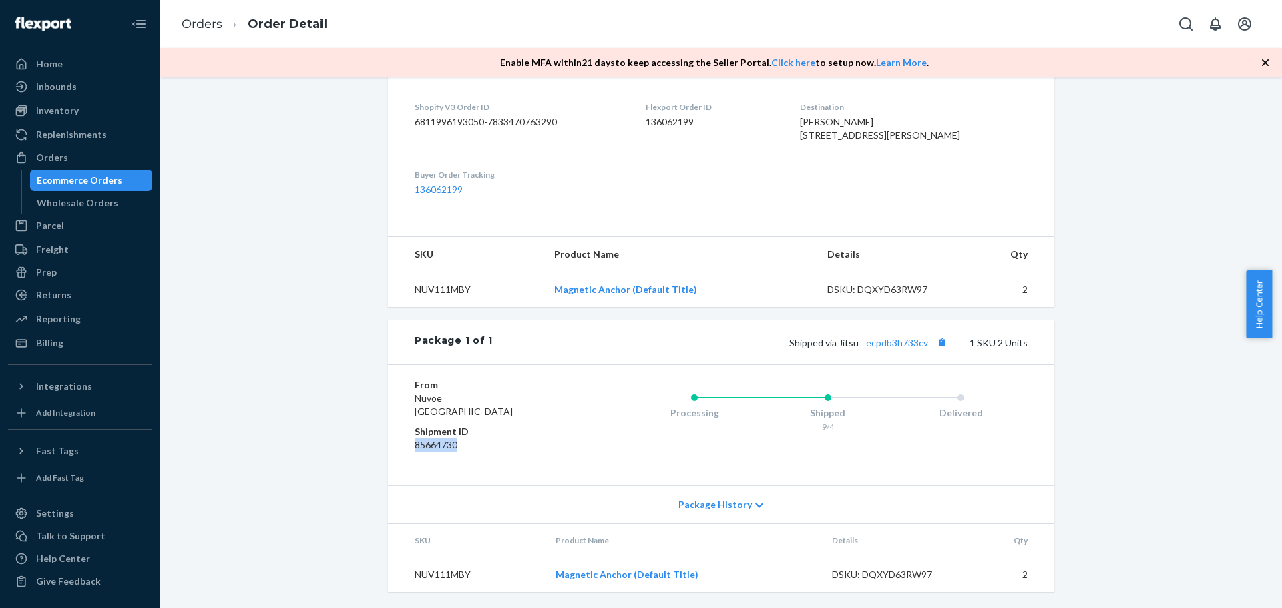
drag, startPoint x: 409, startPoint y: 457, endPoint x: 462, endPoint y: 453, distance: 52.9
click at [462, 452] on dd "85664730" at bounding box center [495, 445] width 160 height 13
copy dd "85664730"
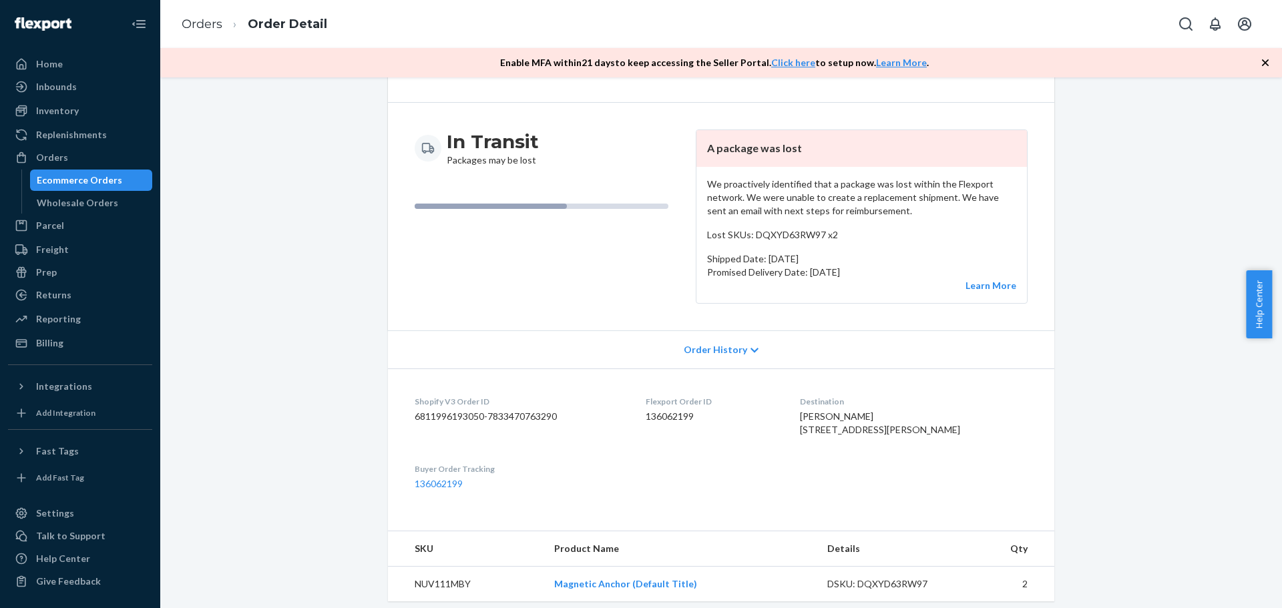
scroll to position [67, 0]
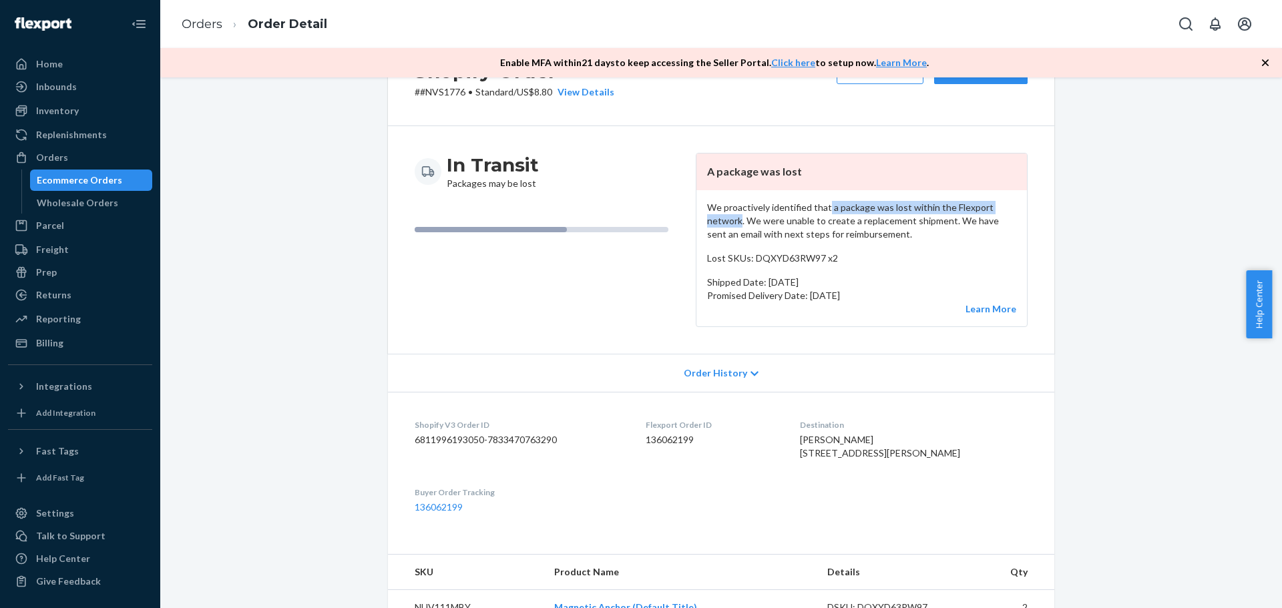
drag, startPoint x: 824, startPoint y: 208, endPoint x: 738, endPoint y: 217, distance: 87.2
click at [738, 217] on p "We proactively identified that a package was lost within the Flexport network. …" at bounding box center [861, 221] width 309 height 40
copy p "a package was lost within the Flexport network"
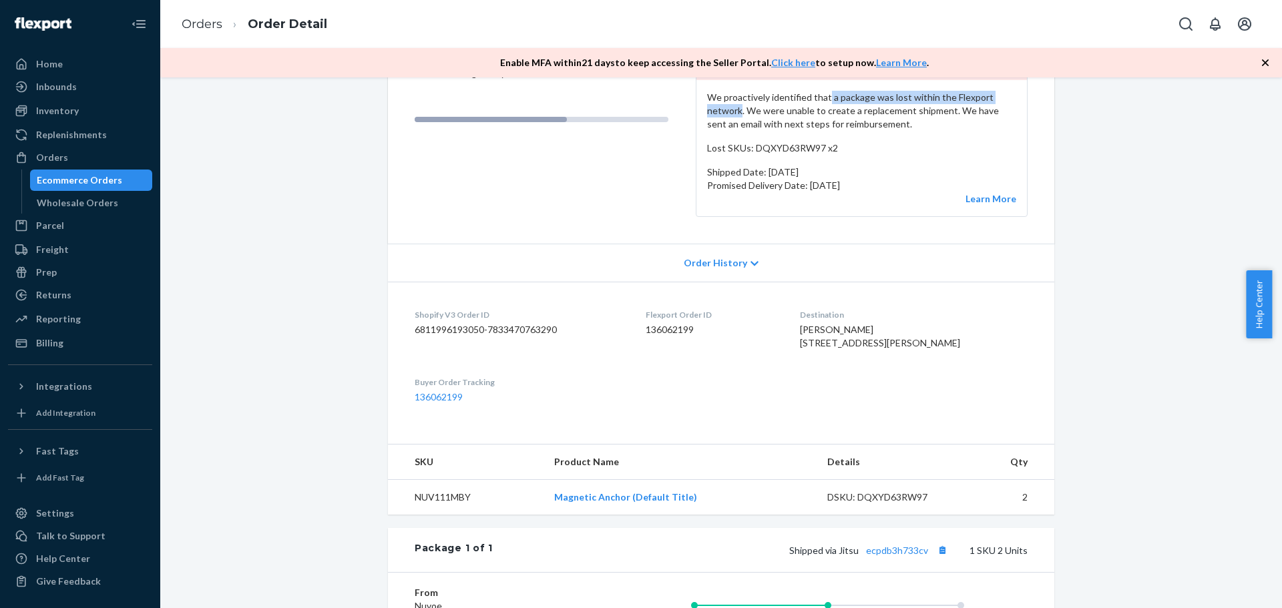
scroll to position [200, 0]
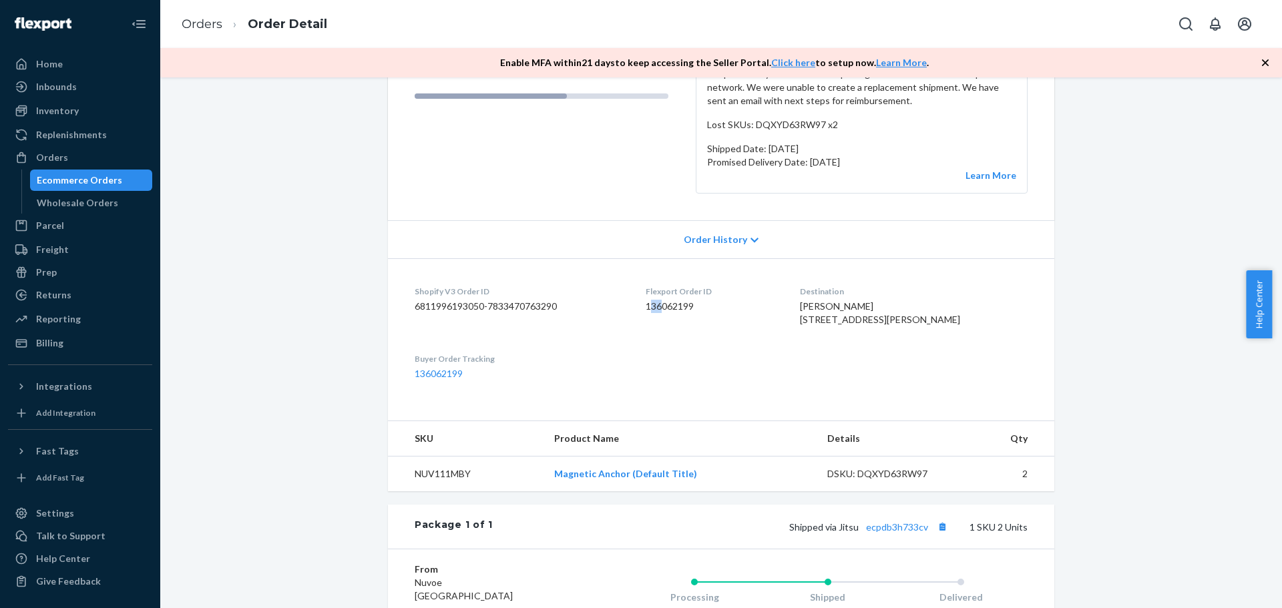
drag, startPoint x: 667, startPoint y: 306, endPoint x: 680, endPoint y: 306, distance: 13.4
click at [680, 306] on dd "136062199" at bounding box center [713, 306] width 134 height 13
drag, startPoint x: 710, startPoint y: 307, endPoint x: 660, endPoint y: 307, distance: 50.1
click at [660, 307] on dl "Shopify V3 Order ID 6811996193050-7833470763290 Flexport Order ID 136062199 Des…" at bounding box center [721, 332] width 666 height 149
drag, startPoint x: 715, startPoint y: 302, endPoint x: 662, endPoint y: 304, distance: 53.4
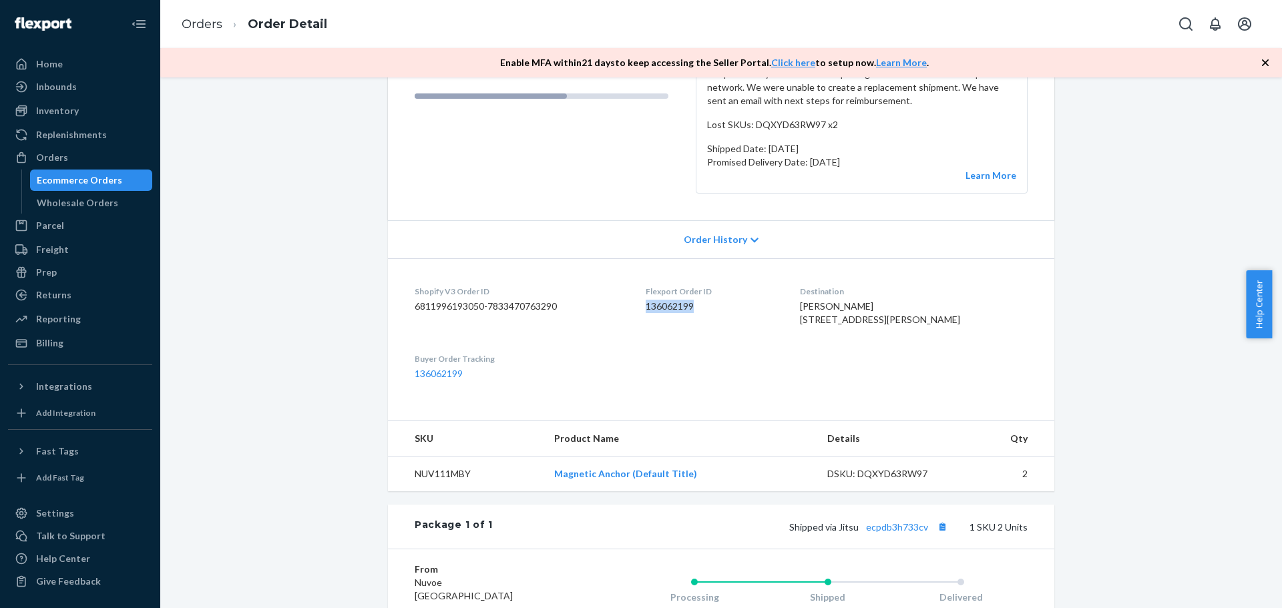
click at [662, 304] on dl "Shopify V3 Order ID 6811996193050-7833470763290 Flexport Order ID 136062199 Des…" at bounding box center [721, 332] width 666 height 149
copy dd "136062199"
drag, startPoint x: 851, startPoint y: 499, endPoint x: 927, endPoint y: 497, distance: 76.1
click at [927, 481] on div "DSKU: DQXYD63RW97" at bounding box center [890, 473] width 126 height 13
copy div "DQXYD63RW97"
